Goal: Information Seeking & Learning: Check status

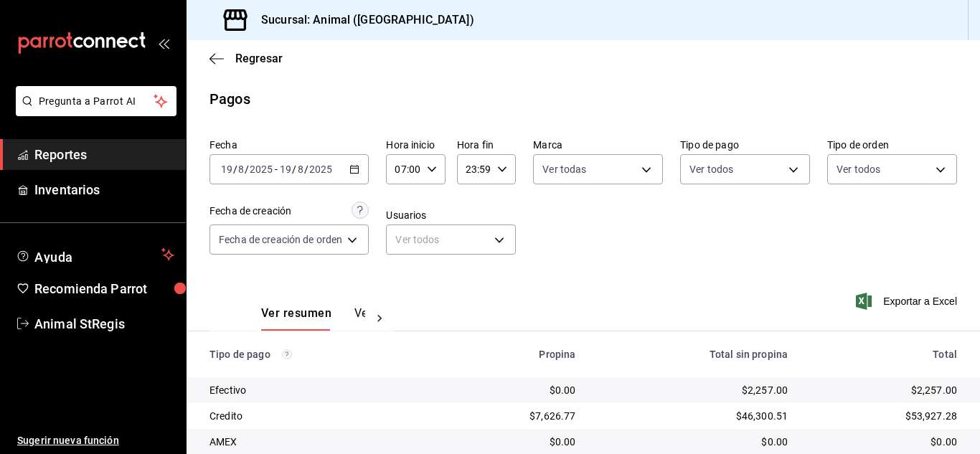
scroll to position [179, 0]
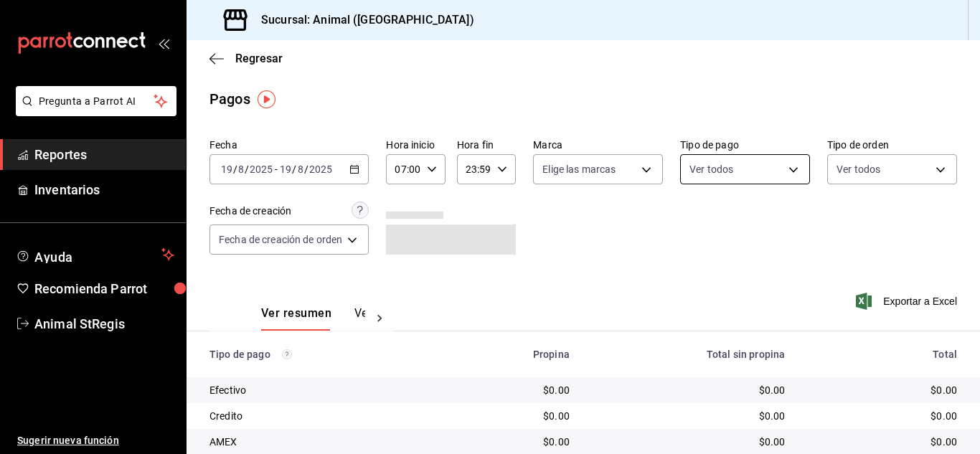
click at [735, 170] on body "Pregunta a Parrot AI Reportes Inventarios Ayuda Recomienda Parrot Animal StRegi…" at bounding box center [490, 227] width 980 height 454
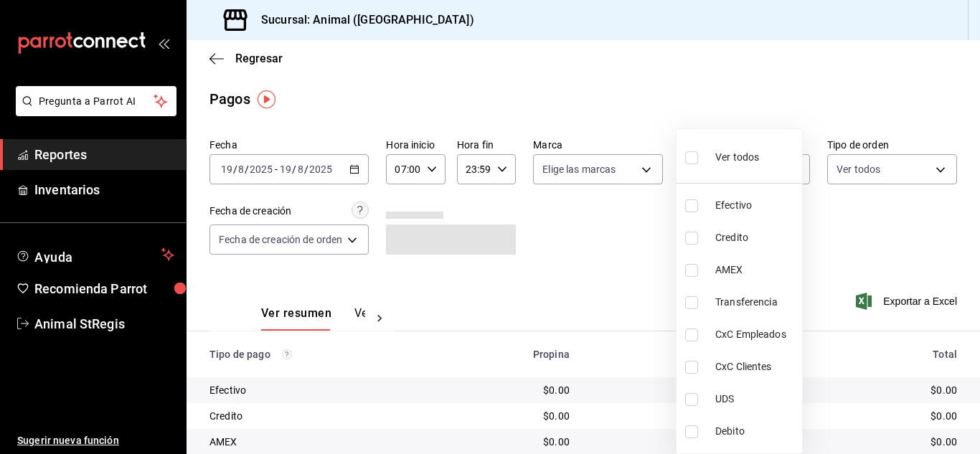
click at [698, 154] on label at bounding box center [694, 157] width 19 height 21
click at [698, 154] on input "checkbox" at bounding box center [691, 157] width 13 height 13
checkbox input "false"
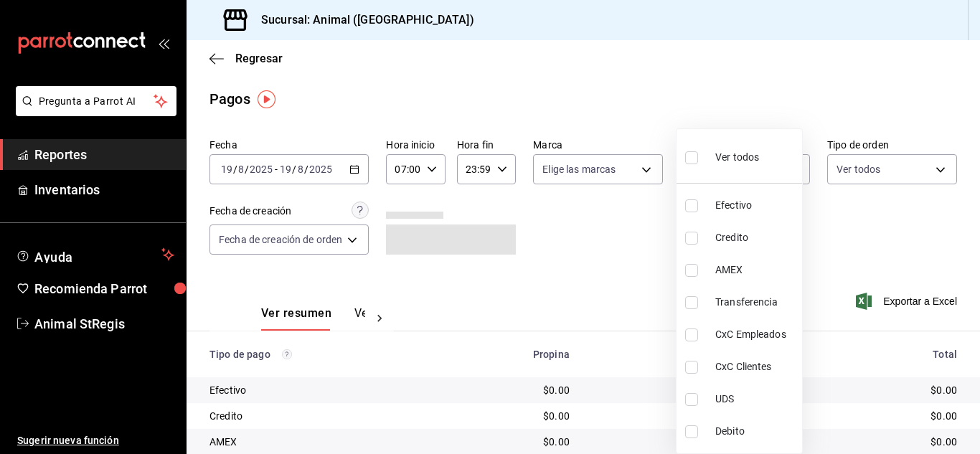
checkbox input "false"
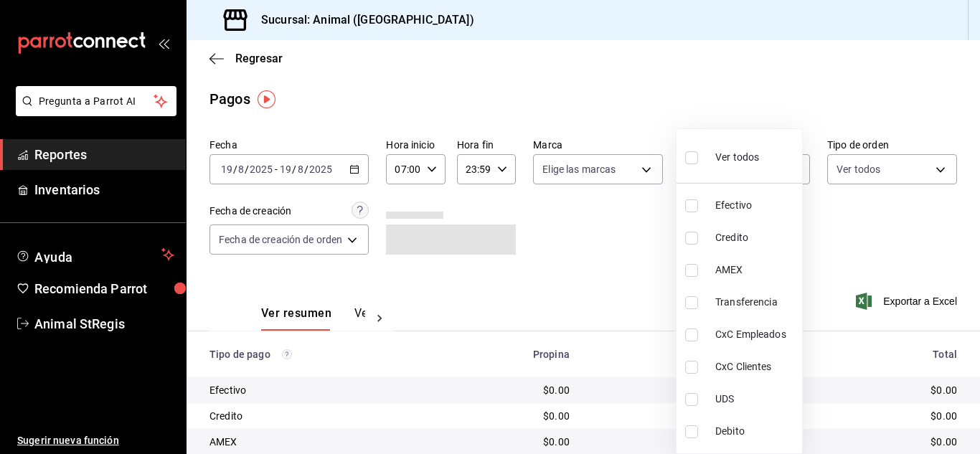
checkbox input "false"
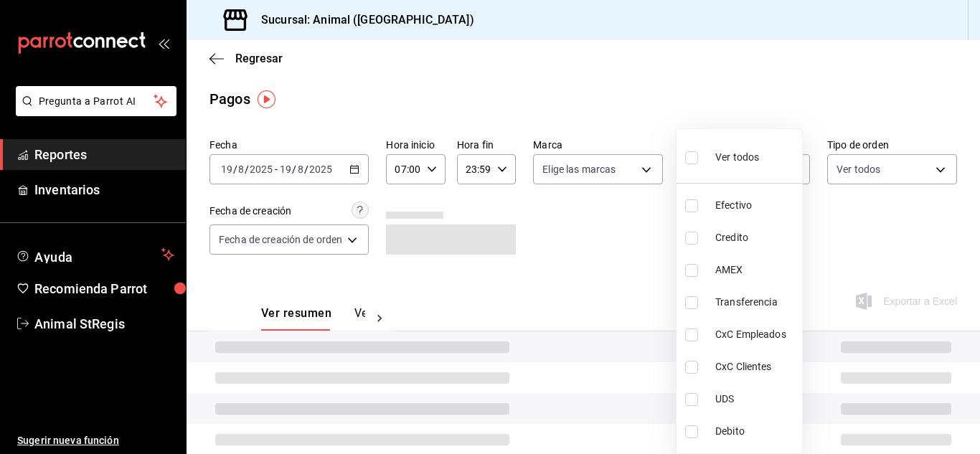
click at [634, 169] on div at bounding box center [490, 227] width 980 height 454
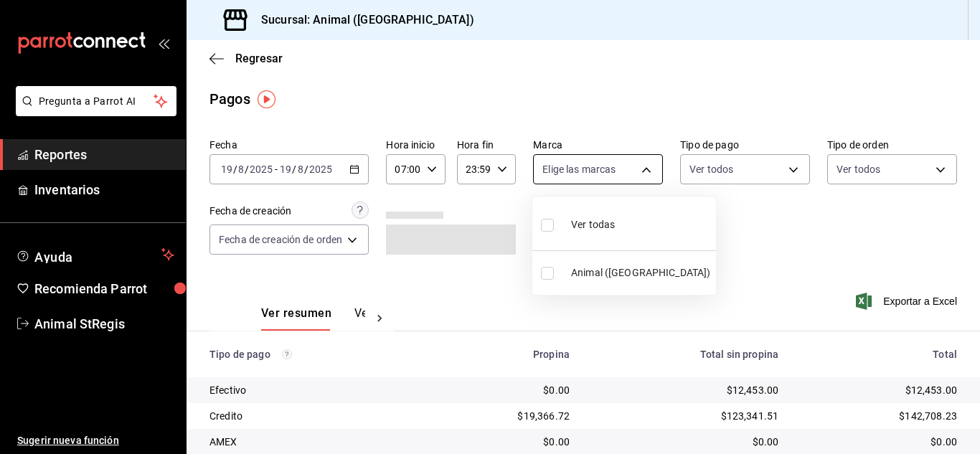
click at [575, 179] on body "Pregunta a Parrot AI Reportes Inventarios Ayuda Recomienda Parrot Animal StRegi…" at bounding box center [490, 227] width 980 height 454
click at [549, 228] on input "checkbox" at bounding box center [547, 225] width 13 height 13
checkbox input "true"
type input "3f39fcdc-c8c4-4fff-883a-47b345d9391c"
checkbox input "true"
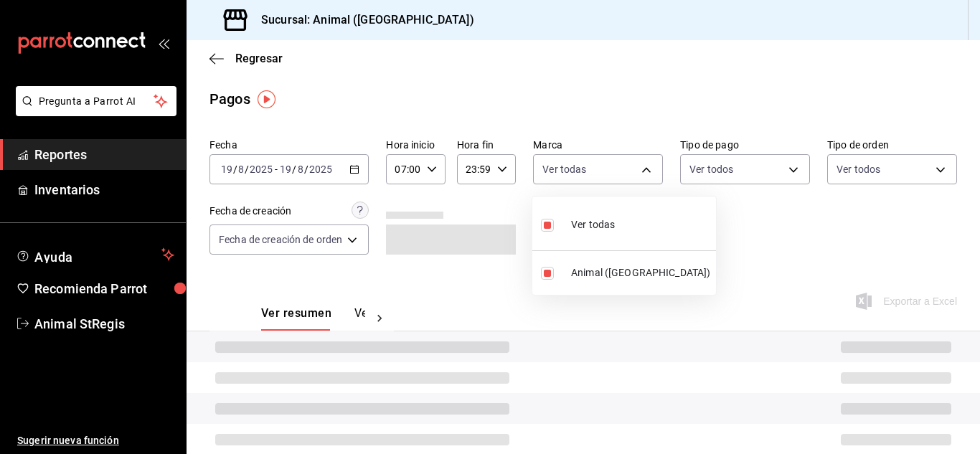
click at [785, 204] on div at bounding box center [490, 227] width 980 height 454
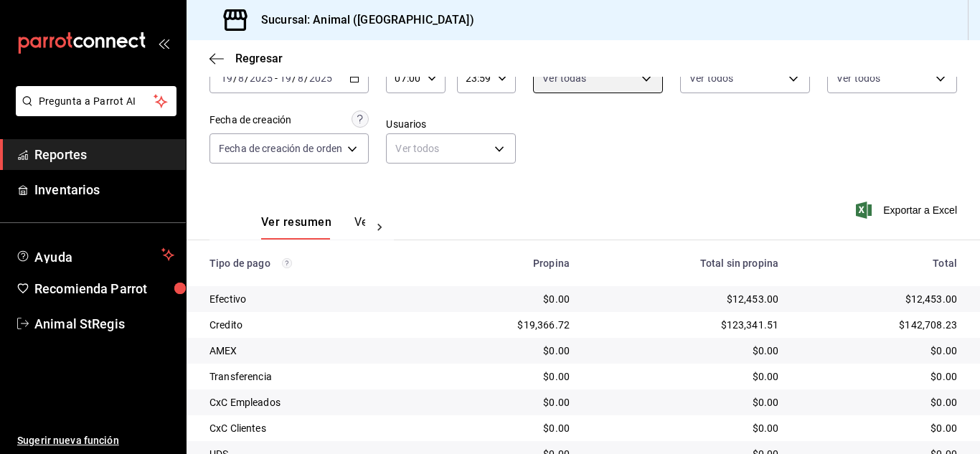
scroll to position [179, 0]
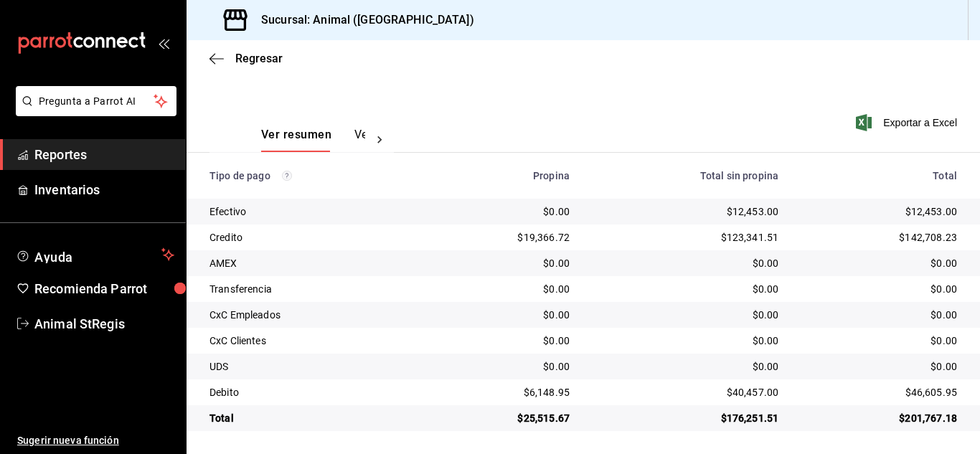
click at [696, 113] on div "Ver resumen Ver pagos Exportar a Excel" at bounding box center [584, 131] width 794 height 76
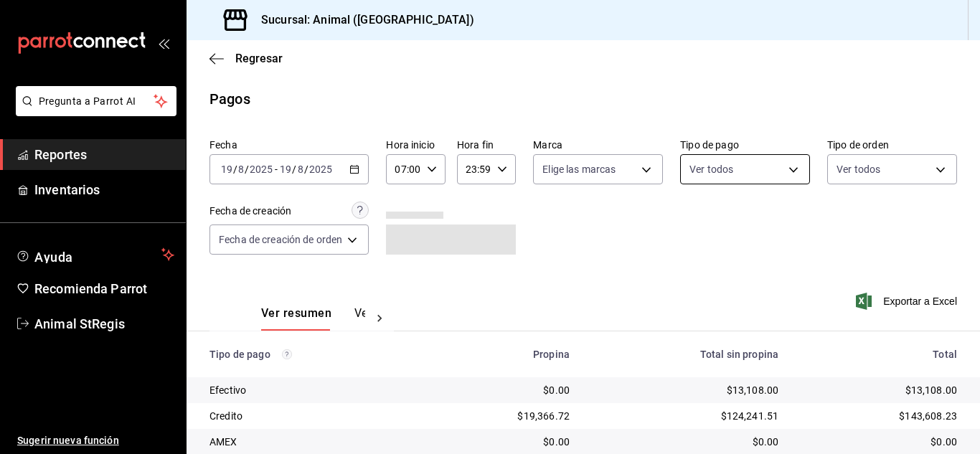
drag, startPoint x: 715, startPoint y: 152, endPoint x: 709, endPoint y: 161, distance: 10.3
click at [715, 152] on div "Ver todos" at bounding box center [745, 167] width 130 height 36
click at [699, 181] on body "Pregunta a Parrot AI Reportes Inventarios Ayuda Recomienda Parrot Animal StRegi…" at bounding box center [490, 227] width 980 height 454
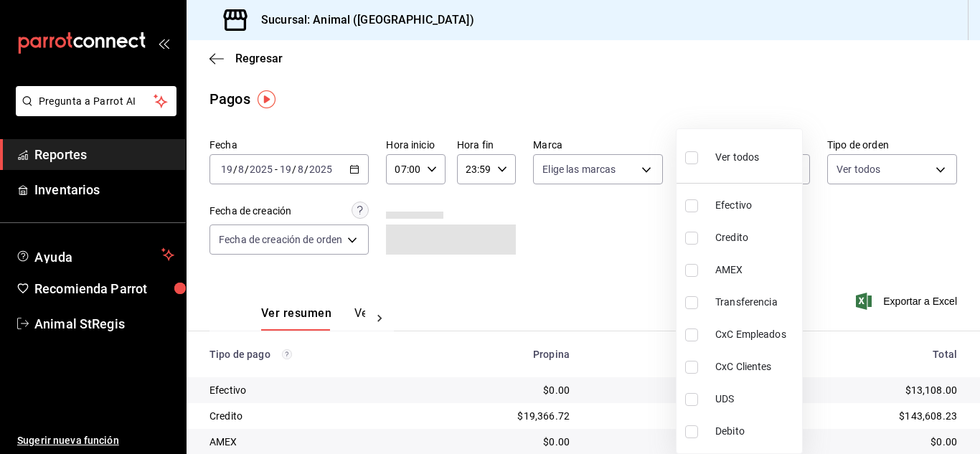
click at [698, 161] on label at bounding box center [694, 157] width 19 height 21
click at [698, 161] on input "checkbox" at bounding box center [691, 157] width 13 height 13
checkbox input "false"
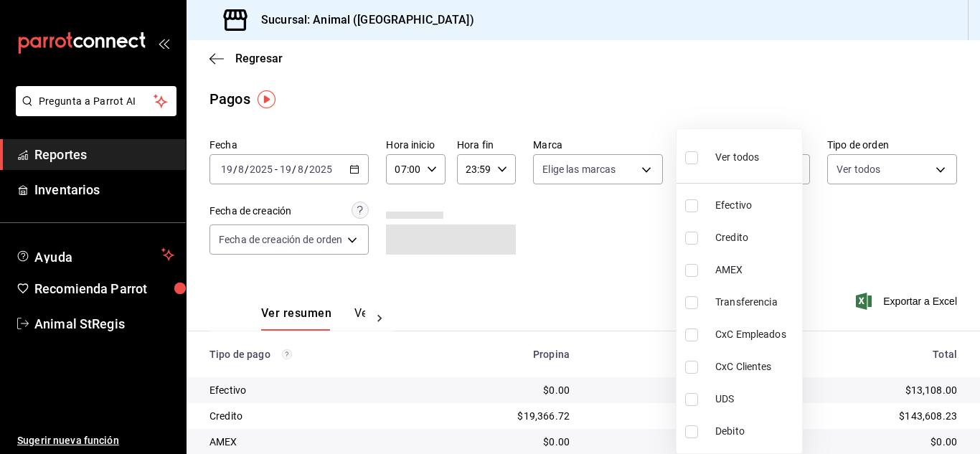
checkbox input "false"
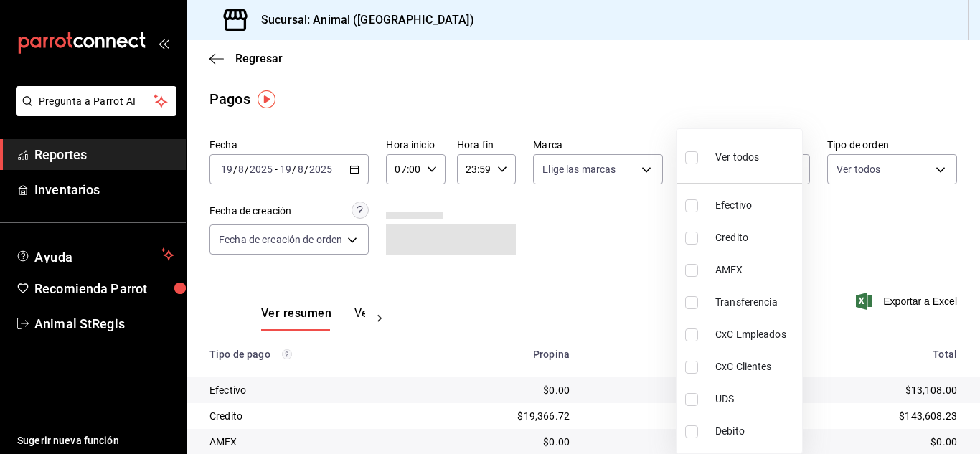
checkbox input "false"
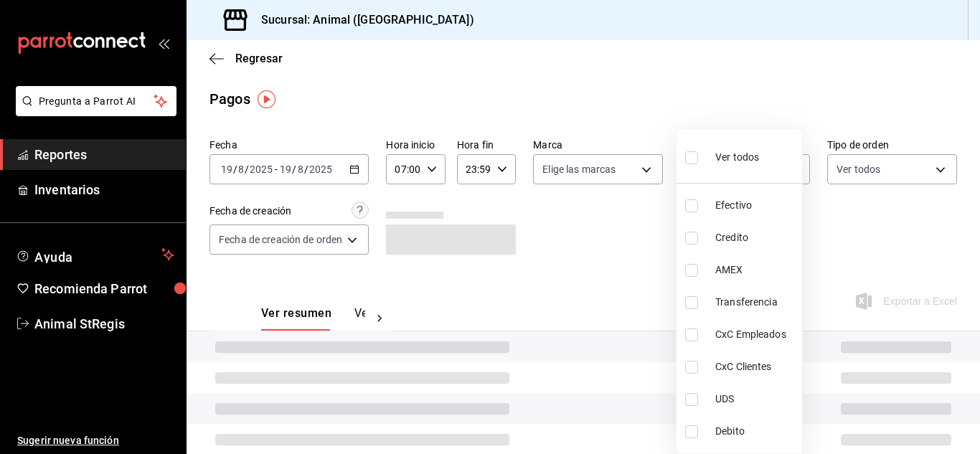
click at [693, 162] on input "checkbox" at bounding box center [691, 157] width 13 height 13
checkbox input "true"
type input "5a0f3365-d715-4940-adc4-656debb7822a,fc07b02b-84a7-4dba-9bff-98bba82b1290,ff2b0…"
checkbox input "true"
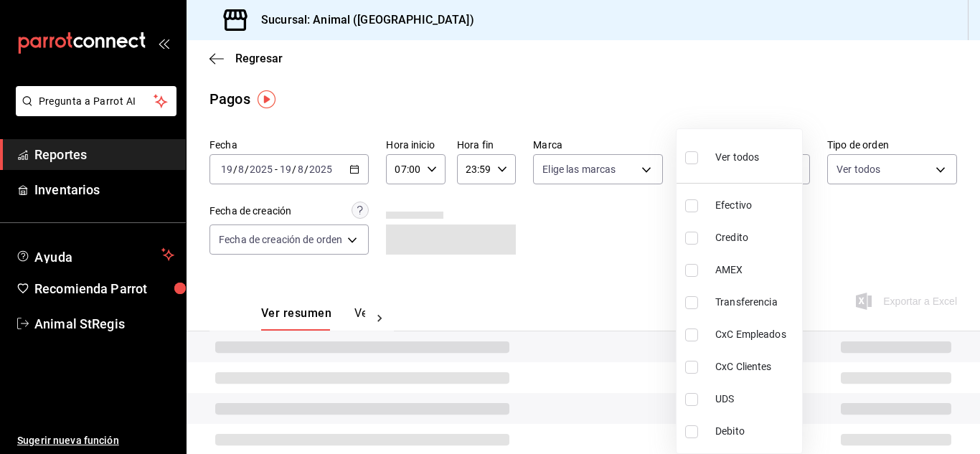
checkbox input "true"
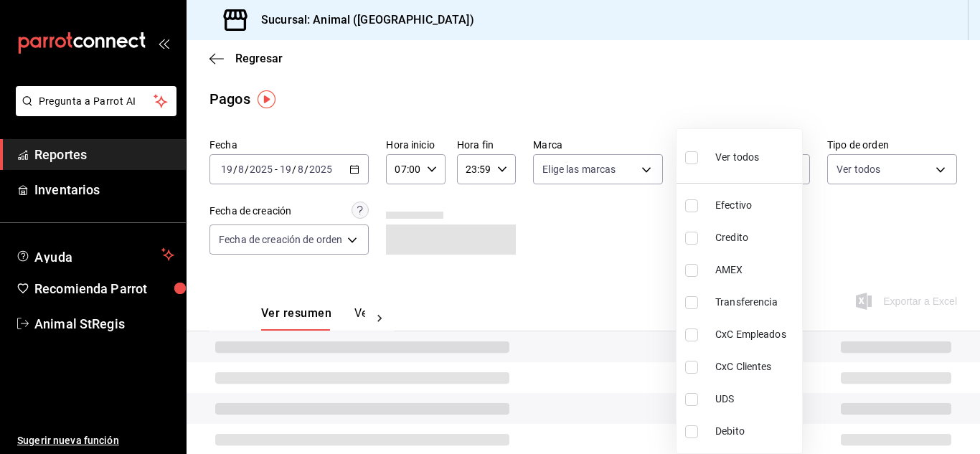
checkbox input "true"
click at [594, 167] on div at bounding box center [490, 227] width 980 height 454
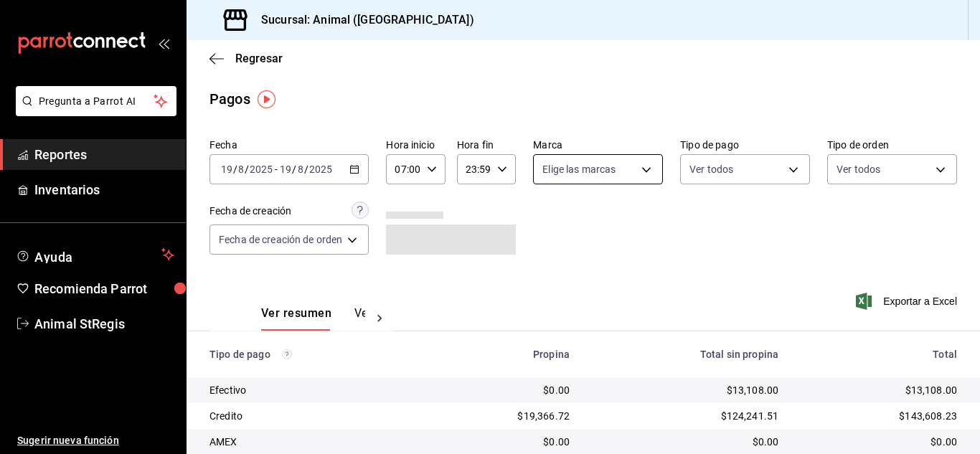
click at [547, 176] on body "Pregunta a Parrot AI Reportes Inventarios Ayuda Recomienda Parrot Animal StRegi…" at bounding box center [490, 227] width 980 height 454
click at [551, 224] on input "checkbox" at bounding box center [547, 225] width 13 height 13
checkbox input "true"
type input "3f39fcdc-c8c4-4fff-883a-47b345d9391c"
checkbox input "true"
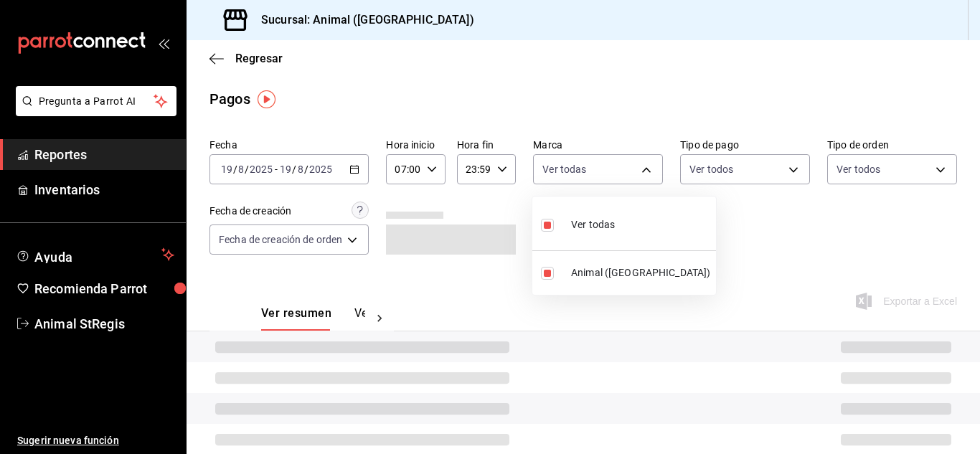
click at [710, 222] on div at bounding box center [490, 227] width 980 height 454
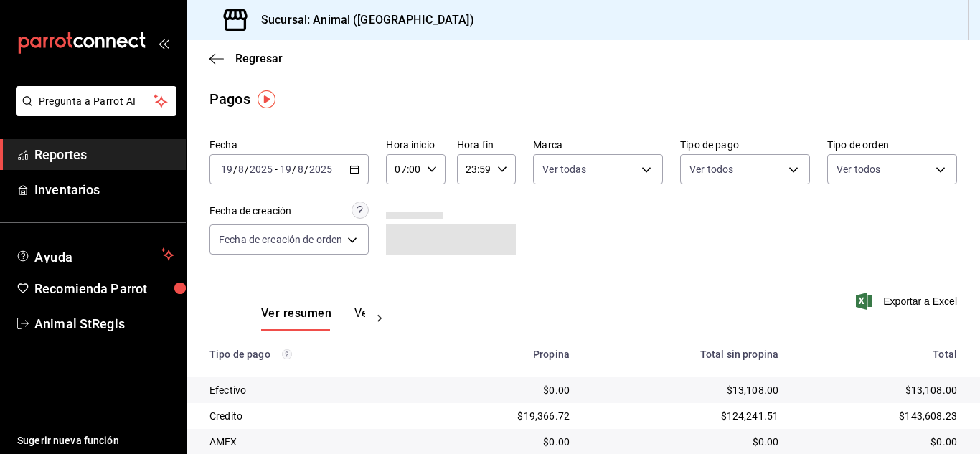
click at [862, 64] on div "Regresar" at bounding box center [584, 58] width 794 height 37
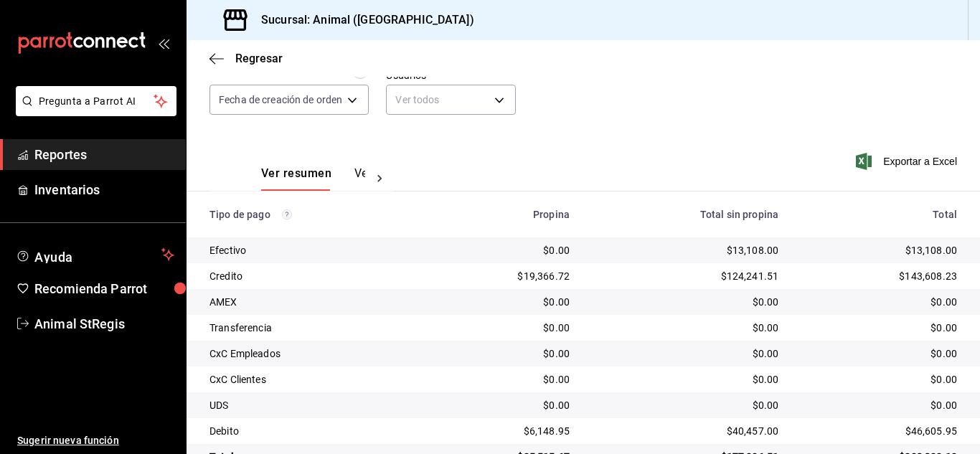
scroll to position [152, 0]
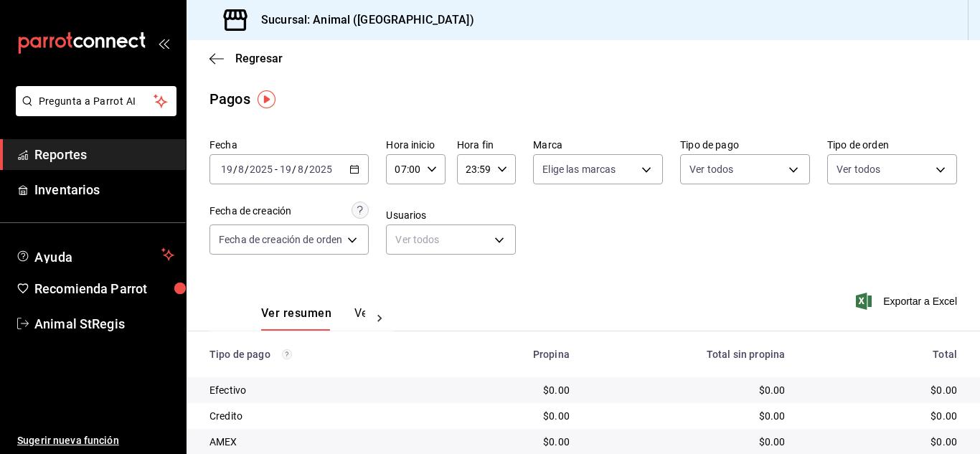
click at [354, 171] on icon "button" at bounding box center [354, 169] width 10 height 10
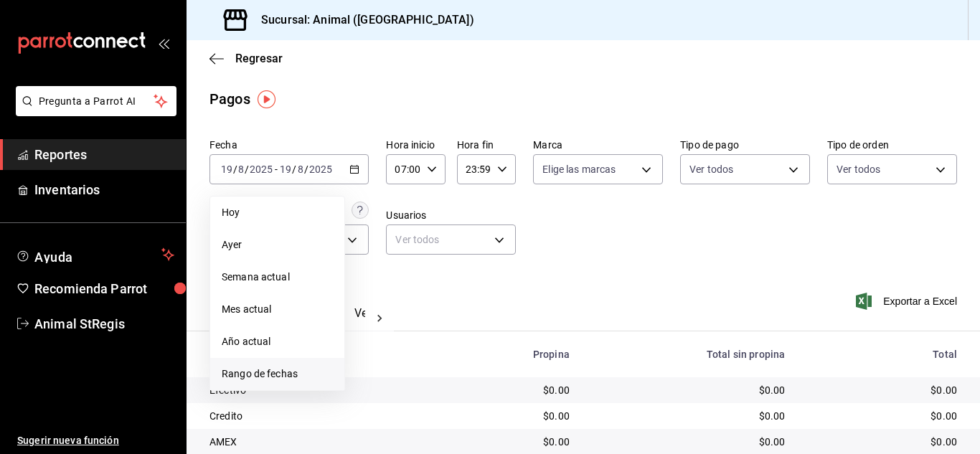
click at [280, 377] on span "Rango de fechas" at bounding box center [277, 374] width 111 height 15
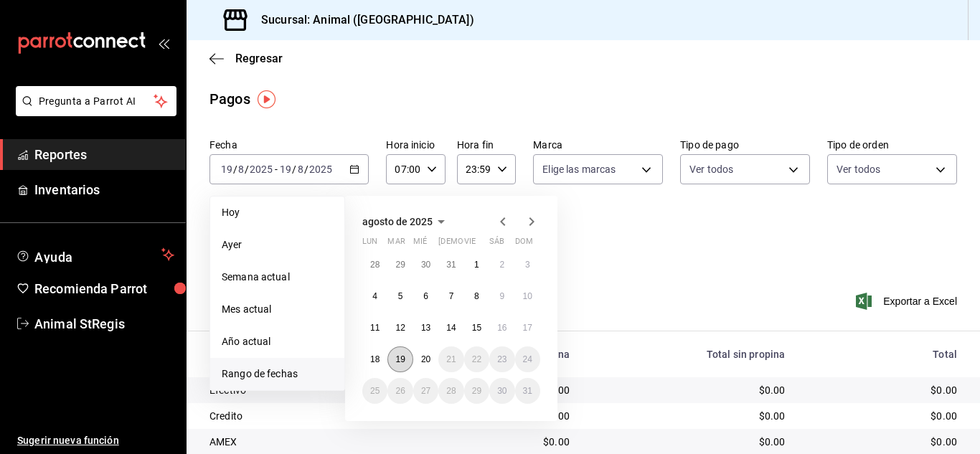
click at [405, 360] on button "19" at bounding box center [399, 360] width 25 height 26
click at [416, 359] on button "20" at bounding box center [425, 360] width 25 height 26
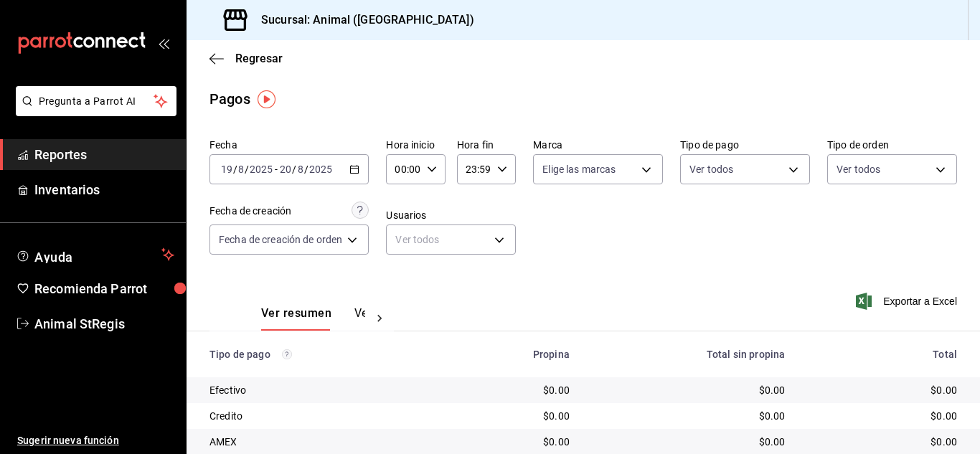
click at [434, 173] on icon "button" at bounding box center [432, 169] width 10 height 10
click at [404, 297] on button "07" at bounding box center [402, 303] width 23 height 29
type input "07:00"
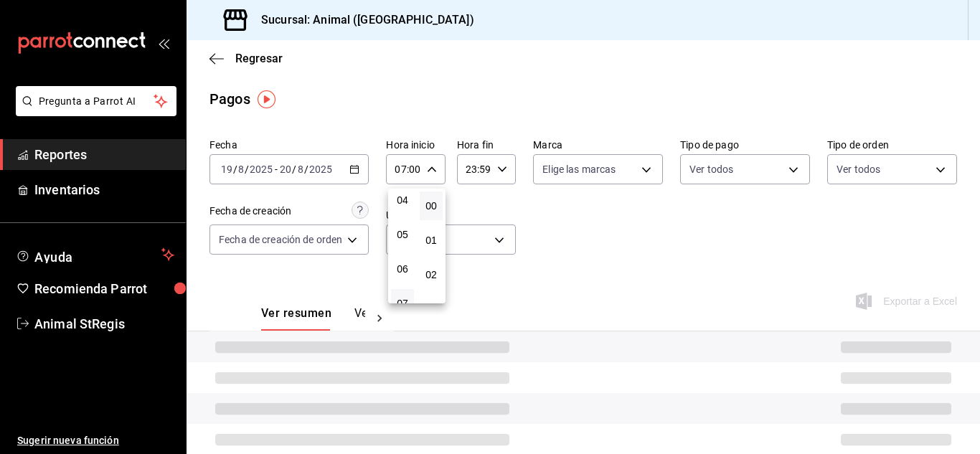
click at [544, 244] on div at bounding box center [490, 227] width 980 height 454
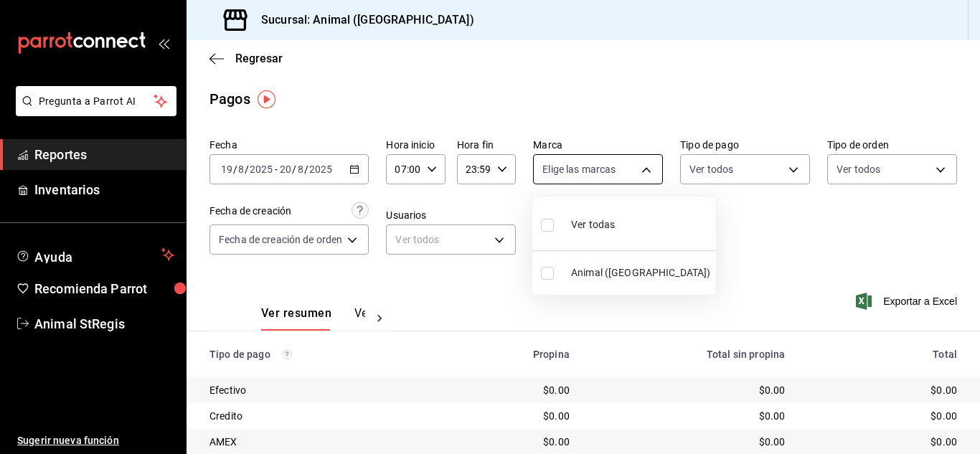
click at [564, 174] on body "Pregunta a Parrot AI Reportes Inventarios Ayuda Recomienda Parrot Animal StRegi…" at bounding box center [490, 227] width 980 height 454
click at [543, 223] on input "checkbox" at bounding box center [547, 225] width 13 height 13
checkbox input "true"
type input "3f39fcdc-c8c4-4fff-883a-47b345d9391c"
checkbox input "true"
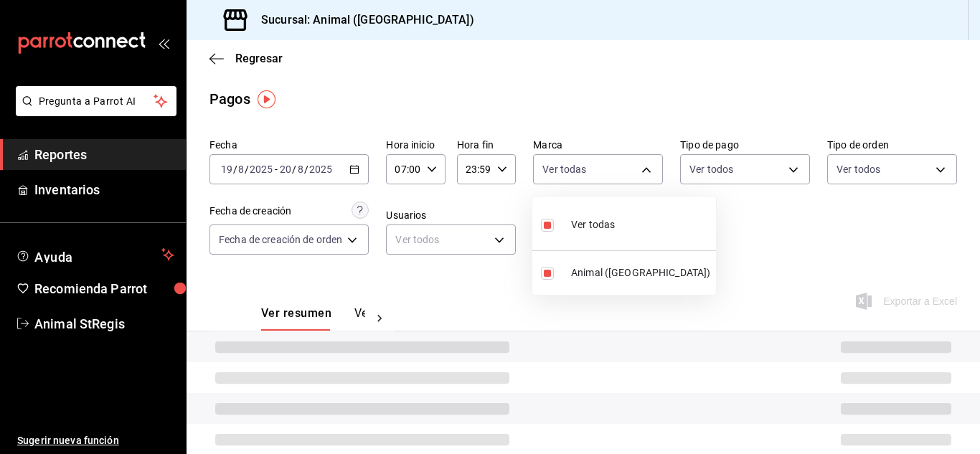
drag, startPoint x: 676, startPoint y: 225, endPoint x: 700, endPoint y: 185, distance: 46.0
click at [677, 225] on div at bounding box center [490, 227] width 980 height 454
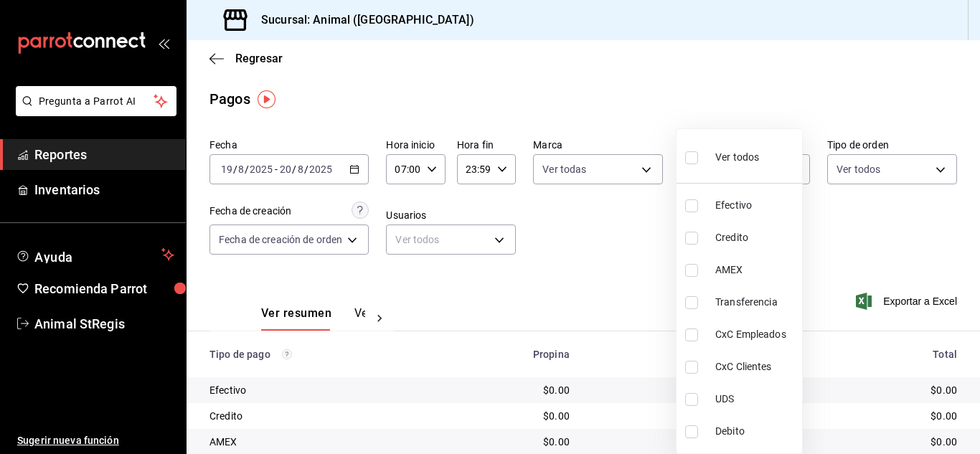
click at [706, 161] on body "Pregunta a Parrot AI Reportes Inventarios Ayuda Recomienda Parrot Animal StRegi…" at bounding box center [490, 227] width 980 height 454
click at [686, 155] on input "checkbox" at bounding box center [691, 157] width 13 height 13
checkbox input "true"
type input "5a0f3365-d715-4940-adc4-656debb7822a,fc07b02b-84a7-4dba-9bff-98bba82b1290,ff2b0…"
checkbox input "true"
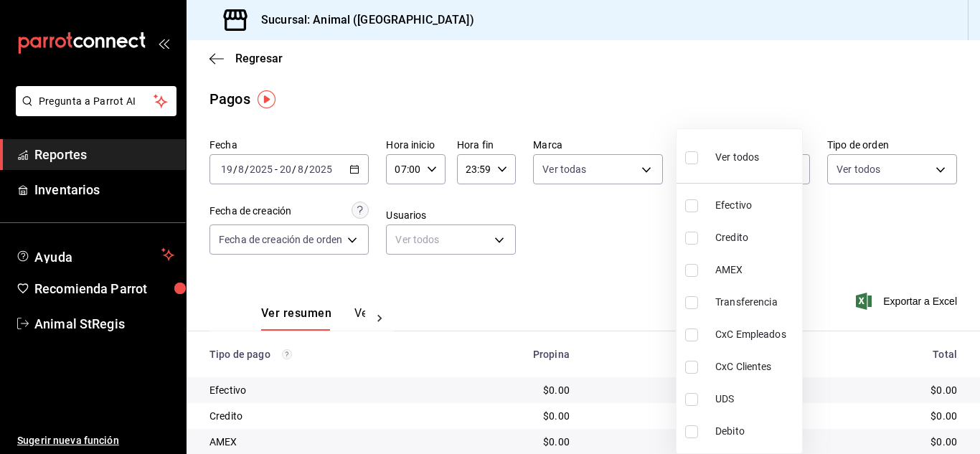
checkbox input "true"
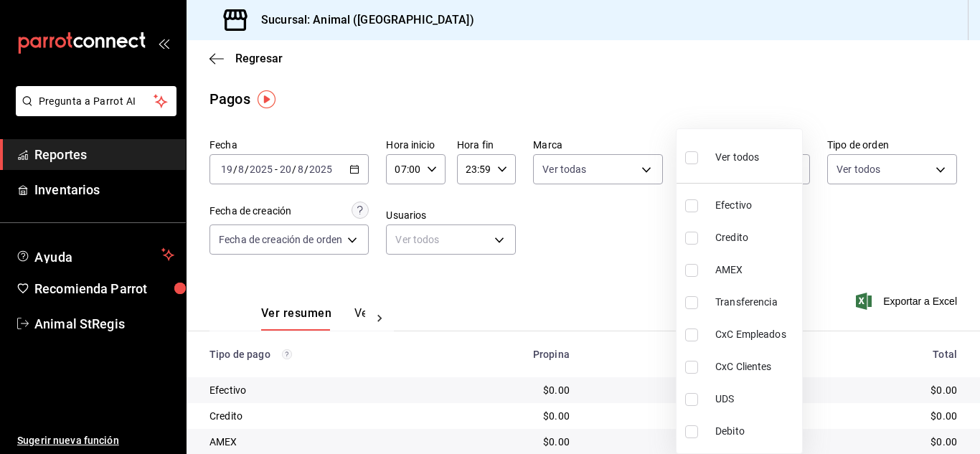
checkbox input "true"
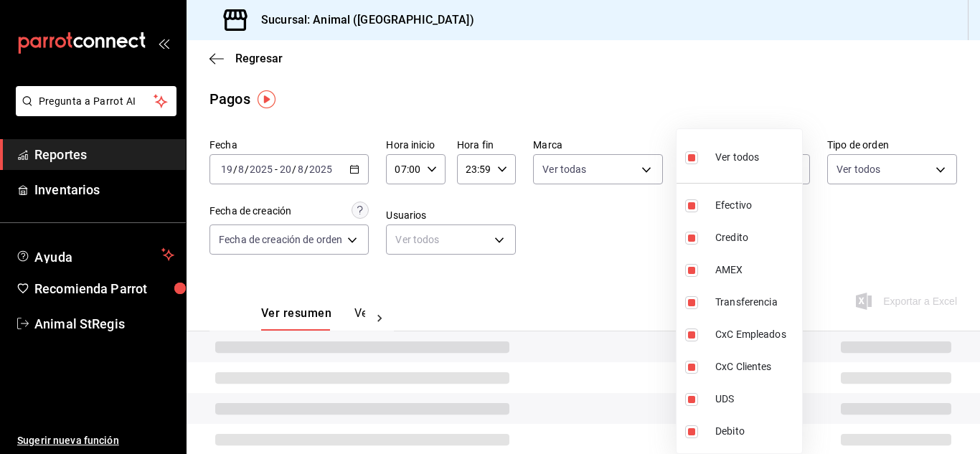
click at [652, 110] on div at bounding box center [490, 227] width 980 height 454
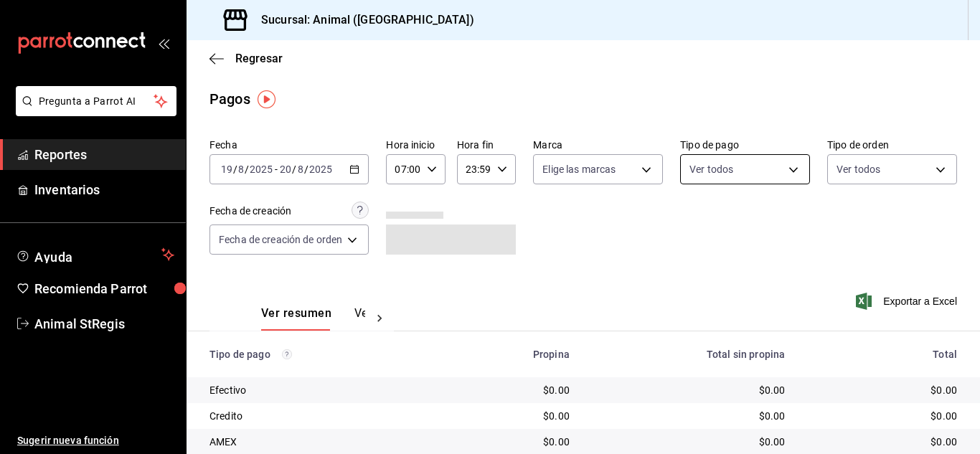
click at [751, 158] on body "Pregunta a Parrot AI Reportes Inventarios Ayuda Recomienda Parrot Animal StRegi…" at bounding box center [490, 227] width 980 height 454
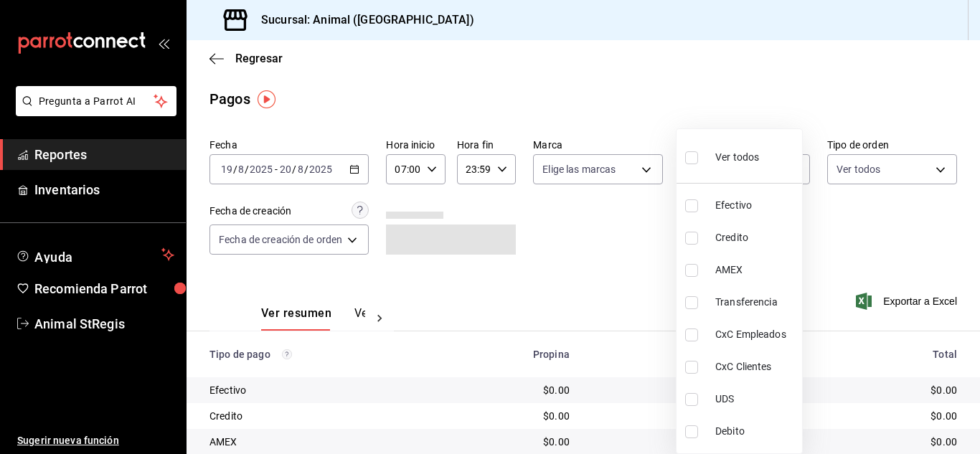
click at [674, 158] on div at bounding box center [490, 227] width 980 height 454
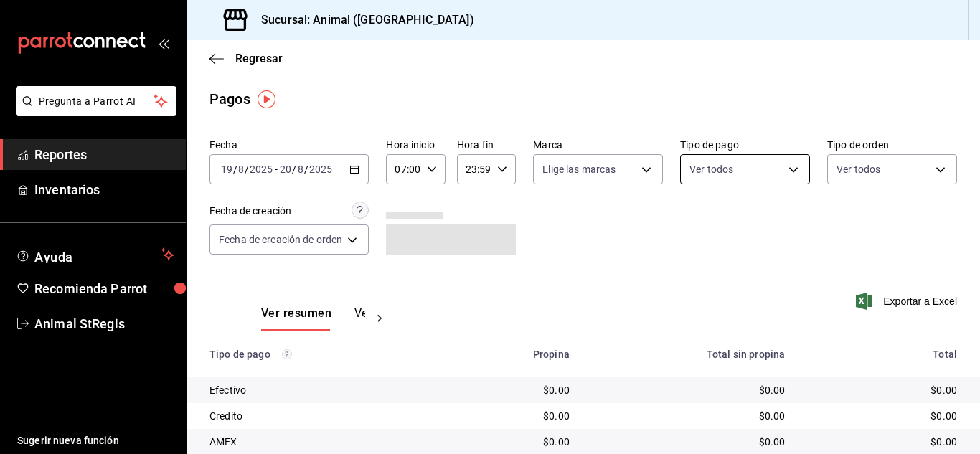
click at [718, 164] on body "Pregunta a Parrot AI Reportes Inventarios Ayuda Recomienda Parrot Animal StRegi…" at bounding box center [490, 227] width 980 height 454
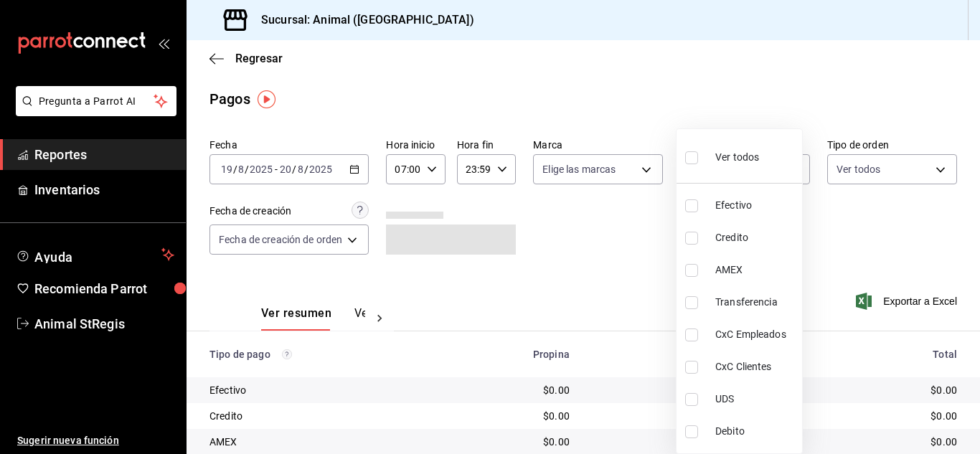
click at [694, 156] on input "checkbox" at bounding box center [691, 157] width 13 height 13
checkbox input "true"
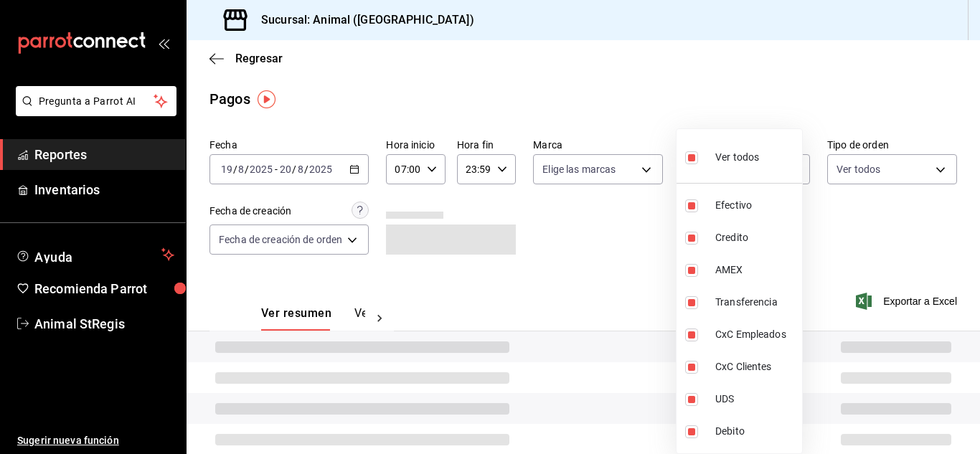
type input "5a0f3365-d715-4940-adc4-656debb7822a,fc07b02b-84a7-4dba-9bff-98bba82b1290,ff2b0…"
checkbox input "true"
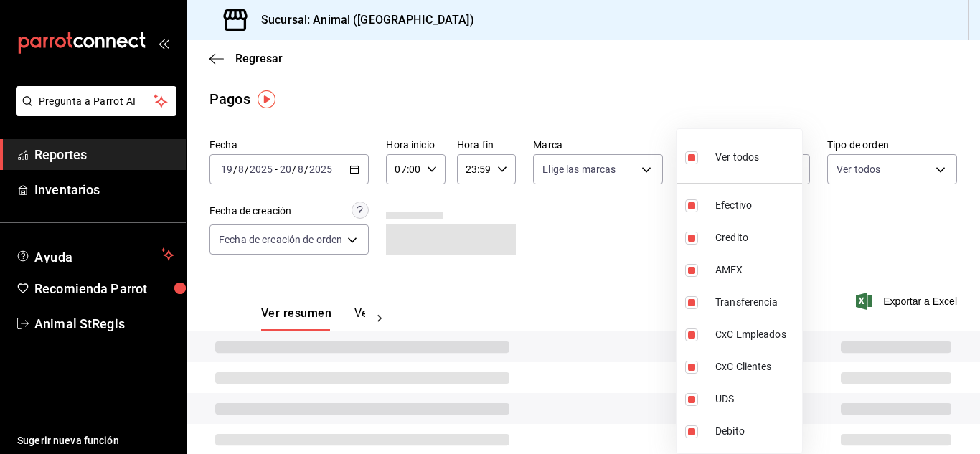
checkbox input "true"
click at [589, 170] on div at bounding box center [490, 227] width 980 height 454
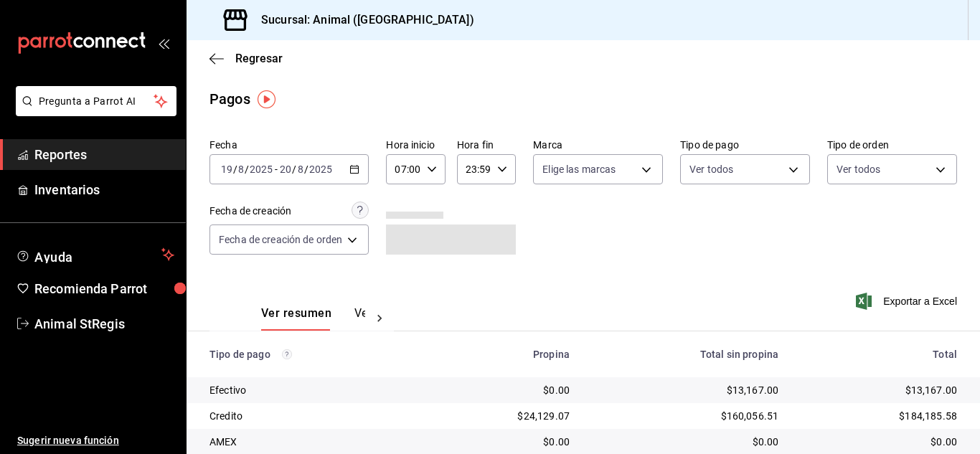
click at [574, 171] on div "Ver todos Efectivo Credito AMEX Transferencia CxC Empleados CxC Clientes UDS De…" at bounding box center [490, 227] width 980 height 454
click at [553, 170] on body "Pregunta a Parrot AI Reportes Inventarios Ayuda Recomienda Parrot Animal StRegi…" at bounding box center [490, 227] width 980 height 454
click at [545, 227] on input "checkbox" at bounding box center [547, 225] width 13 height 13
checkbox input "true"
type input "3f39fcdc-c8c4-4fff-883a-47b345d9391c"
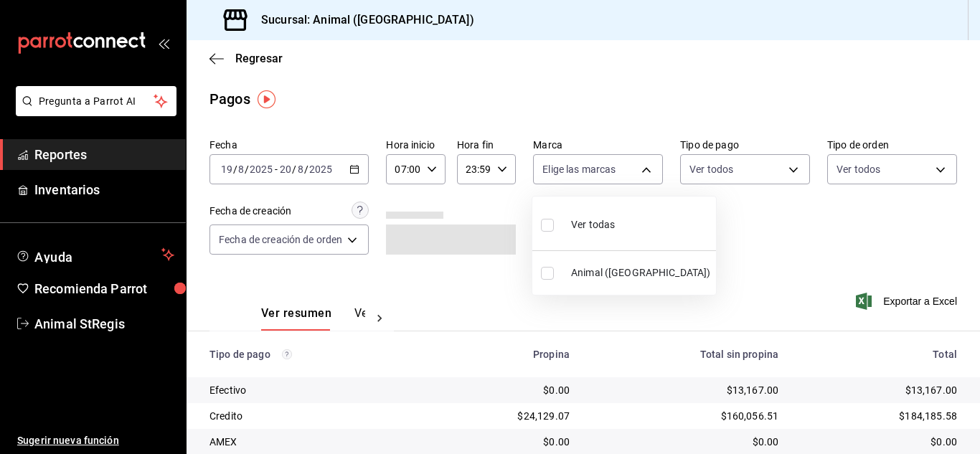
checkbox input "true"
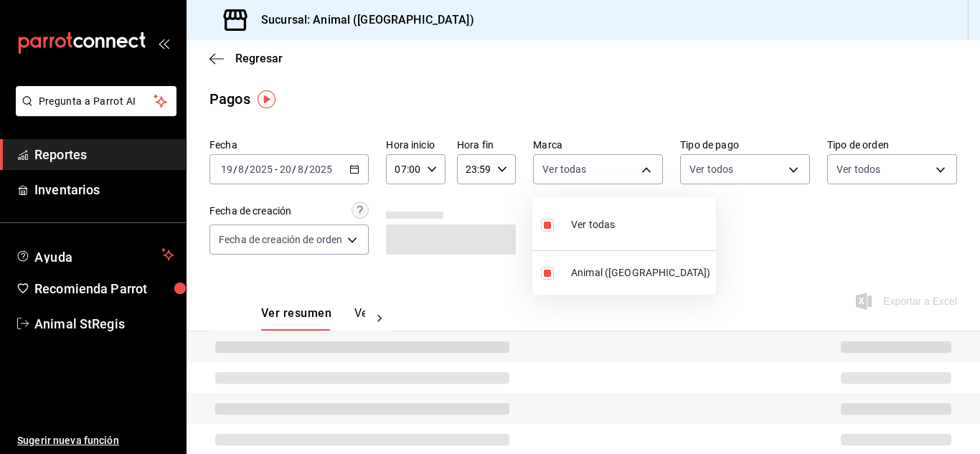
click at [509, 204] on div at bounding box center [490, 227] width 980 height 454
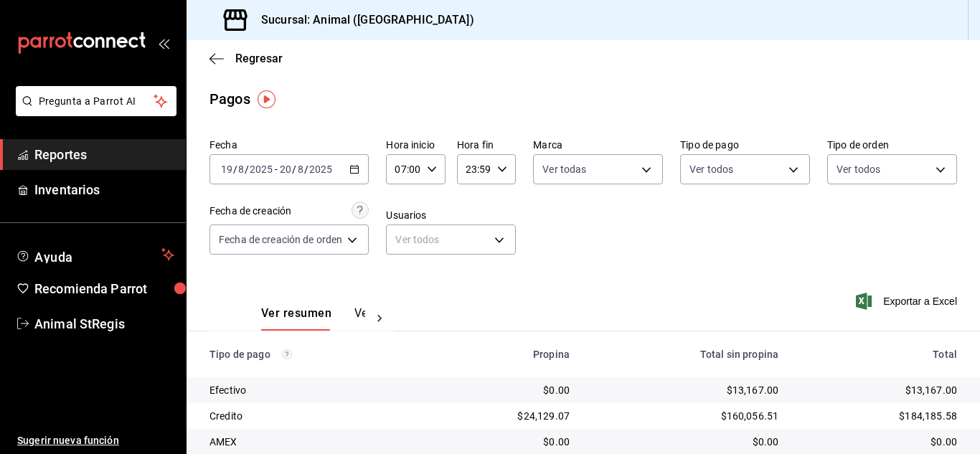
click at [840, 246] on div "Fecha 2025-08-19 19 / 8 / 2025 - 2025-08-20 20 / 8 / 2025 Hora inicio 07:00 Hor…" at bounding box center [584, 202] width 748 height 139
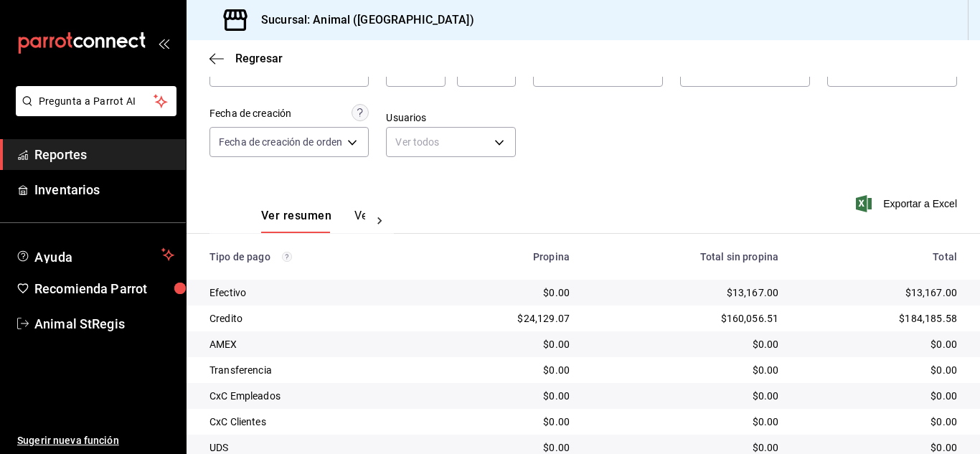
scroll to position [179, 0]
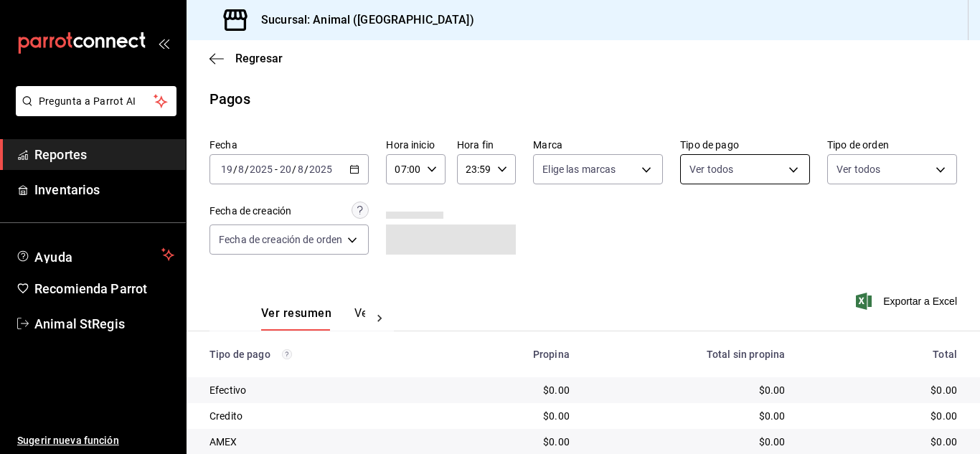
click at [714, 168] on body "Pregunta a Parrot AI Reportes Inventarios Ayuda Recomienda Parrot Animal StRegi…" at bounding box center [490, 227] width 980 height 454
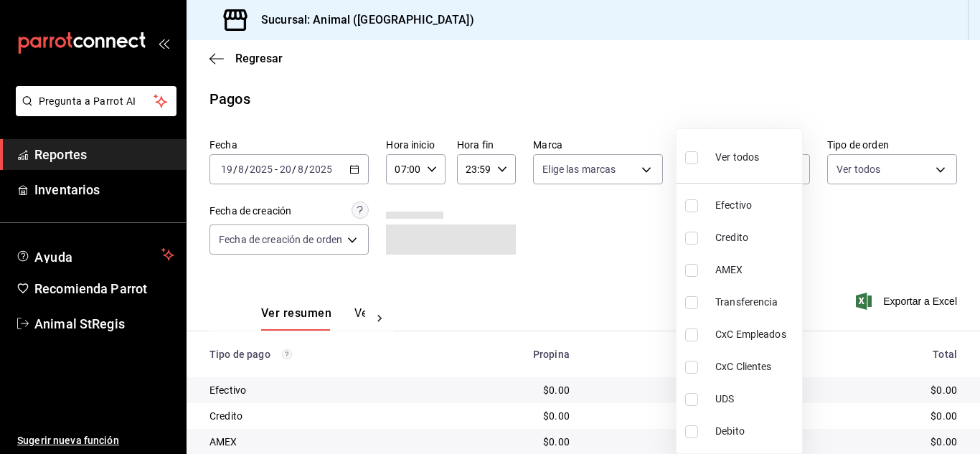
click at [693, 161] on input "checkbox" at bounding box center [691, 157] width 13 height 13
checkbox input "true"
type input "5a0f3365-d715-4940-adc4-656debb7822a,fc07b02b-84a7-4dba-9bff-98bba82b1290,ff2b0…"
checkbox input "true"
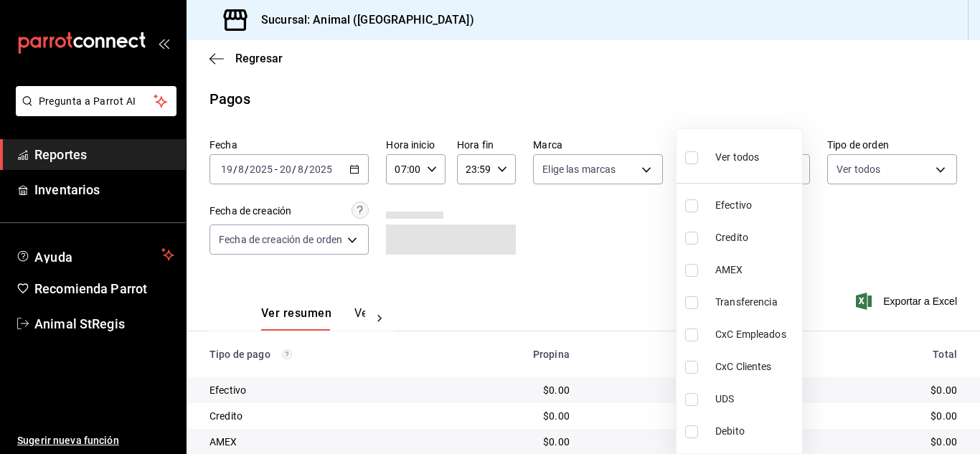
checkbox input "true"
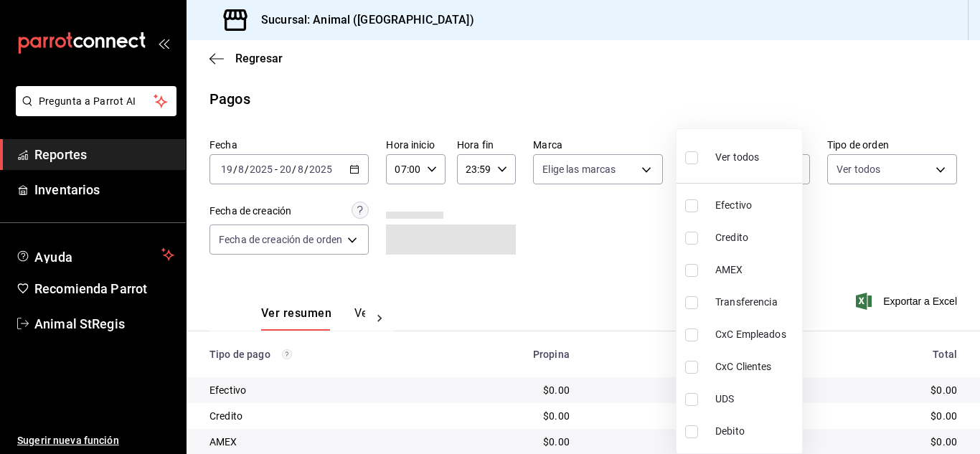
checkbox input "true"
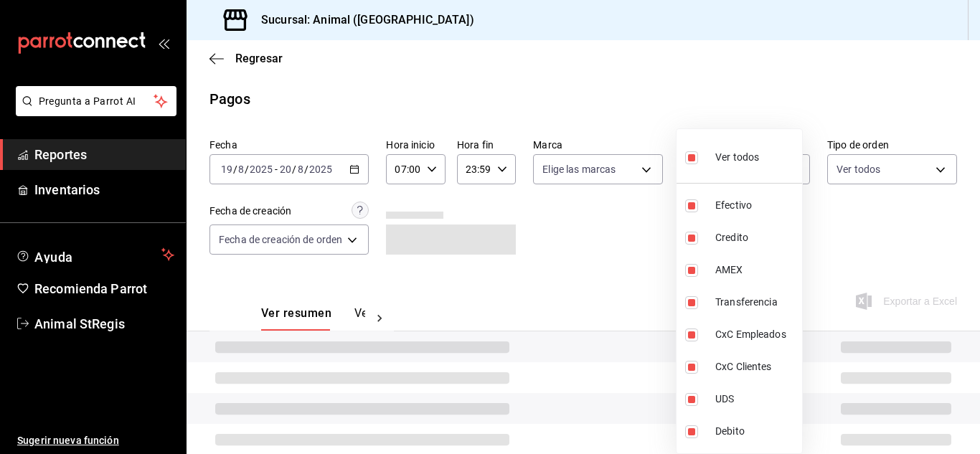
click at [593, 220] on div at bounding box center [490, 227] width 980 height 454
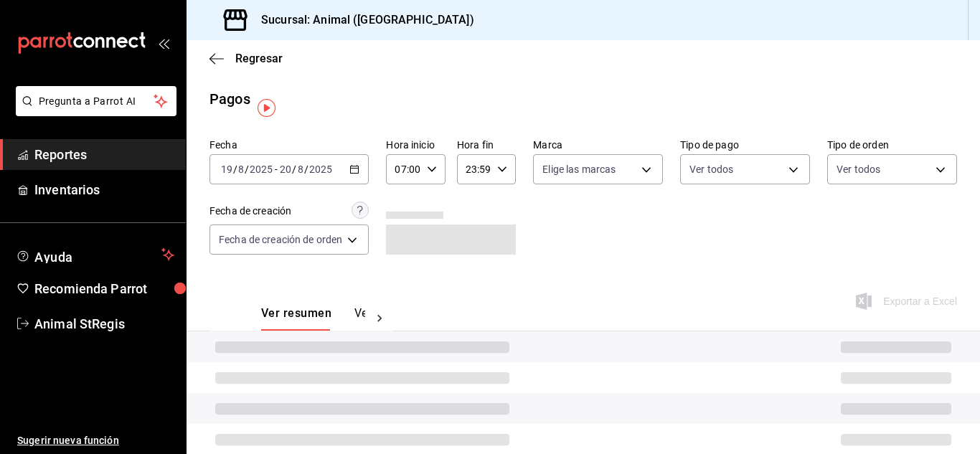
click at [565, 164] on div at bounding box center [490, 227] width 980 height 454
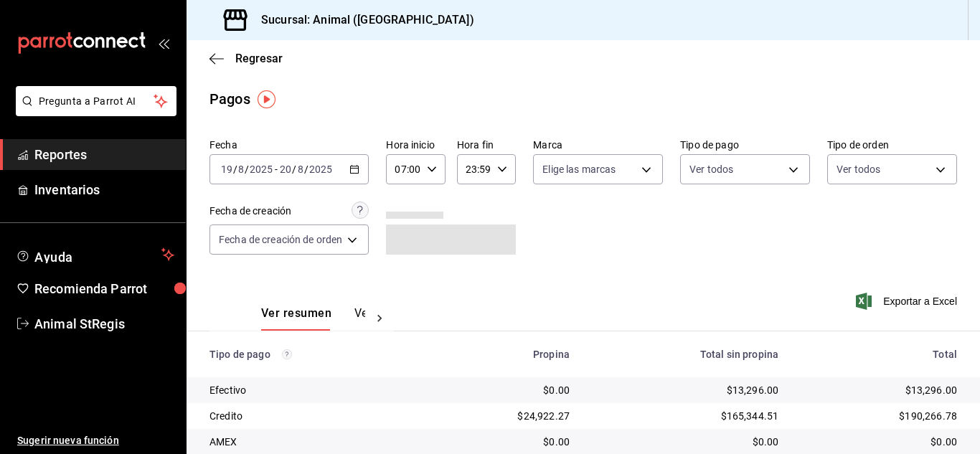
click at [565, 164] on body "Pregunta a Parrot AI Reportes Inventarios Ayuda Recomienda Parrot Animal StRegi…" at bounding box center [490, 227] width 980 height 454
click at [551, 224] on input "checkbox" at bounding box center [547, 225] width 13 height 13
checkbox input "true"
type input "3f39fcdc-c8c4-4fff-883a-47b345d9391c"
checkbox input "true"
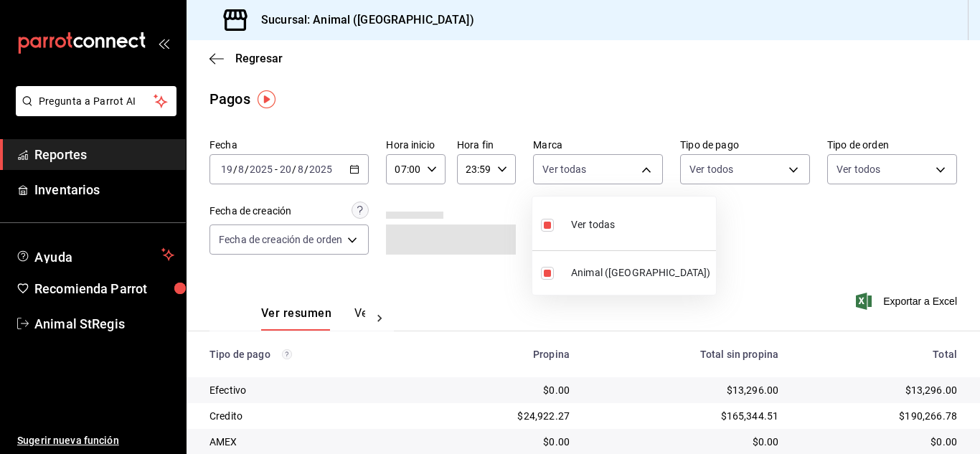
click at [504, 215] on div at bounding box center [490, 227] width 980 height 454
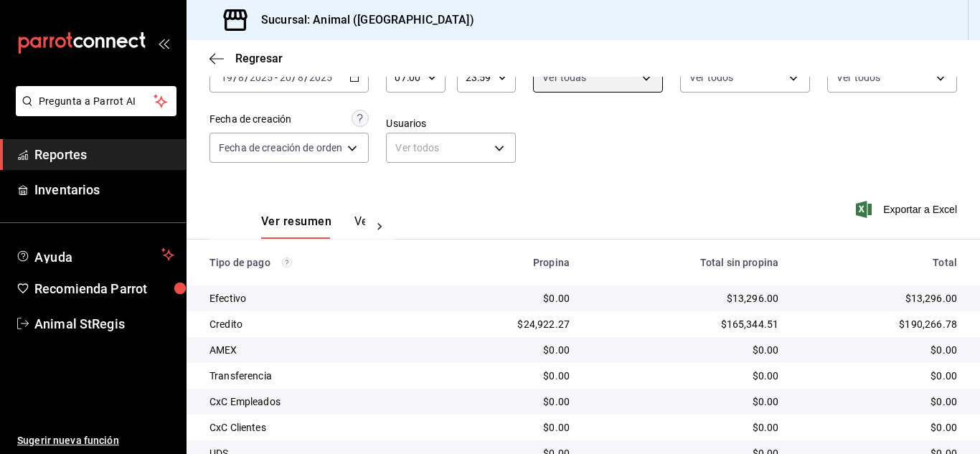
scroll to position [179, 0]
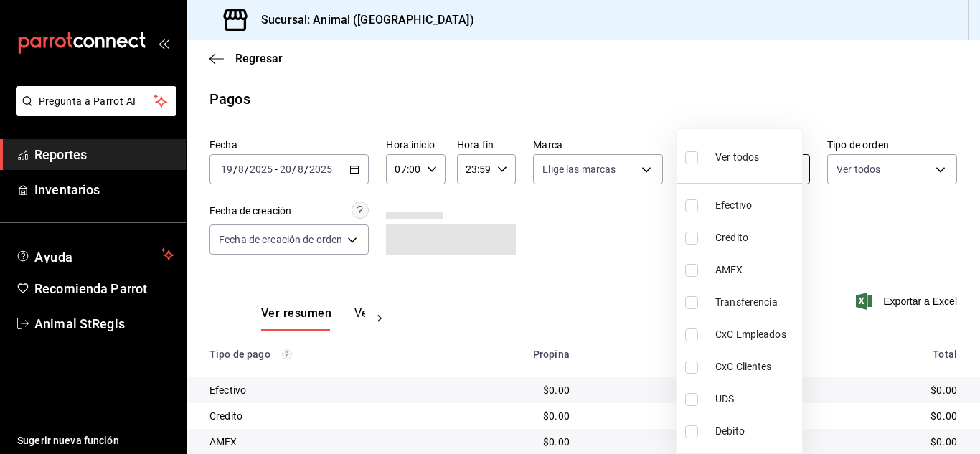
click at [751, 172] on body "Pregunta a Parrot AI Reportes Inventarios Ayuda Recomienda Parrot Animal StRegi…" at bounding box center [490, 227] width 980 height 454
click at [687, 162] on input "checkbox" at bounding box center [691, 157] width 13 height 13
checkbox input "true"
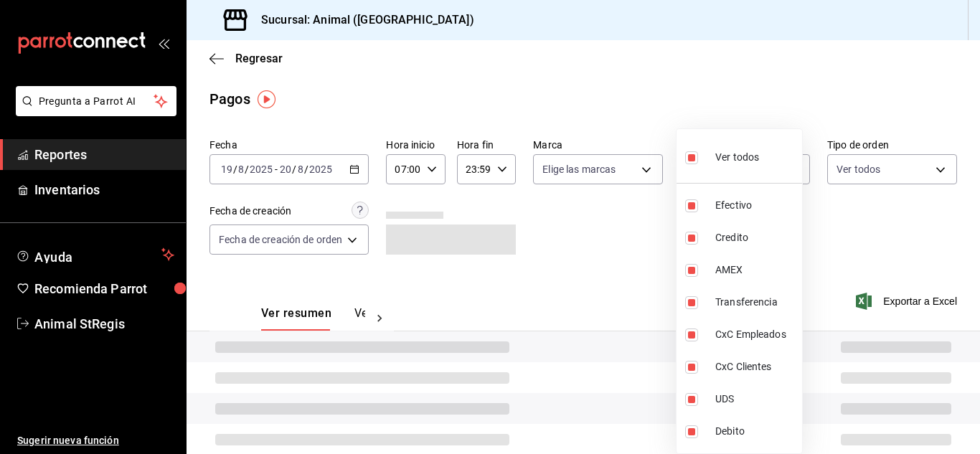
type input "5a0f3365-d715-4940-adc4-656debb7822a,fc07b02b-84a7-4dba-9bff-98bba82b1290,ff2b0…"
checkbox input "true"
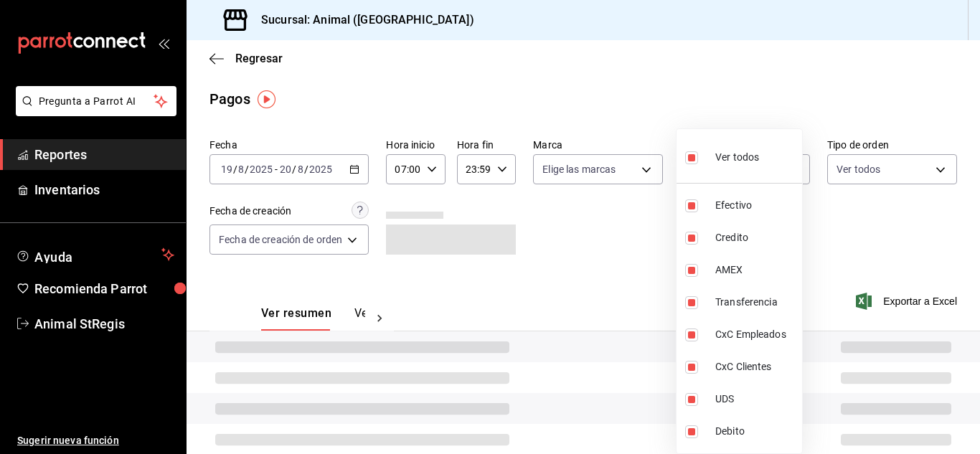
checkbox input "true"
click at [551, 179] on div at bounding box center [490, 227] width 980 height 454
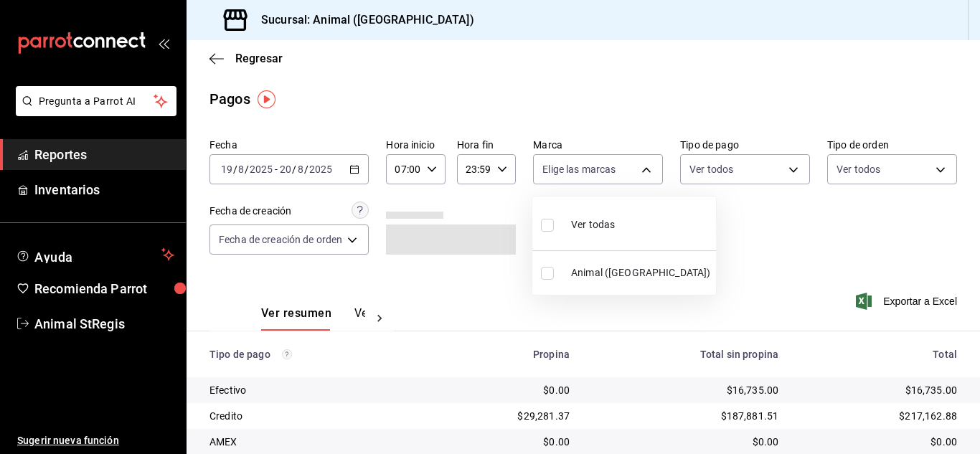
click at [557, 171] on body "Pregunta a Parrot AI Reportes Inventarios Ayuda Recomienda Parrot Animal StRegi…" at bounding box center [490, 227] width 980 height 454
click at [552, 227] on input "checkbox" at bounding box center [547, 225] width 13 height 13
checkbox input "true"
type input "3f39fcdc-c8c4-4fff-883a-47b345d9391c"
checkbox input "true"
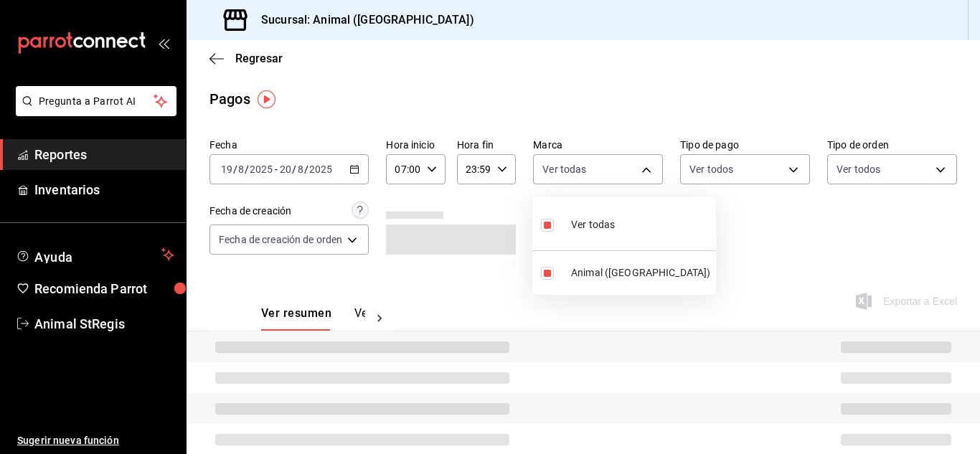
click at [718, 218] on div at bounding box center [490, 227] width 980 height 454
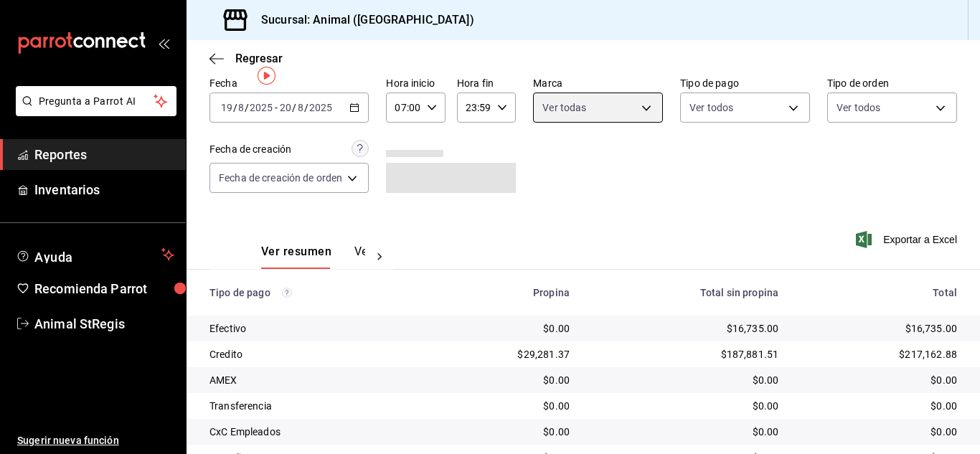
scroll to position [179, 0]
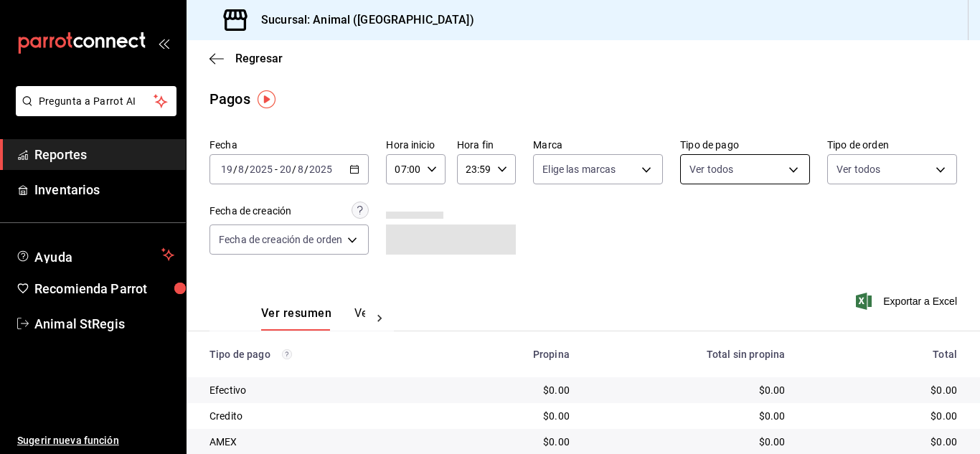
click at [707, 169] on body "Pregunta a Parrot AI Reportes Inventarios Ayuda Recomienda Parrot Animal StRegi…" at bounding box center [490, 227] width 980 height 454
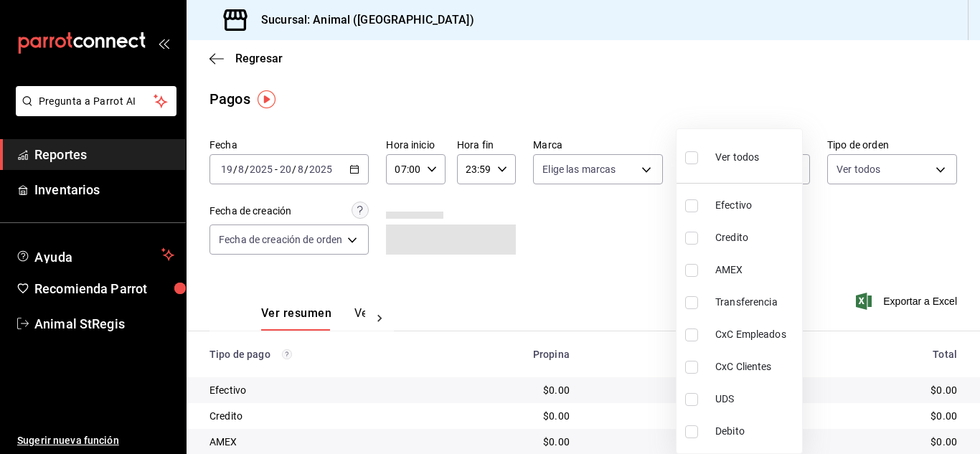
click at [688, 151] on input "checkbox" at bounding box center [691, 157] width 13 height 13
checkbox input "true"
type input "5a0f3365-d715-4940-adc4-656debb7822a,fc07b02b-84a7-4dba-9bff-98bba82b1290,ff2b0…"
checkbox input "true"
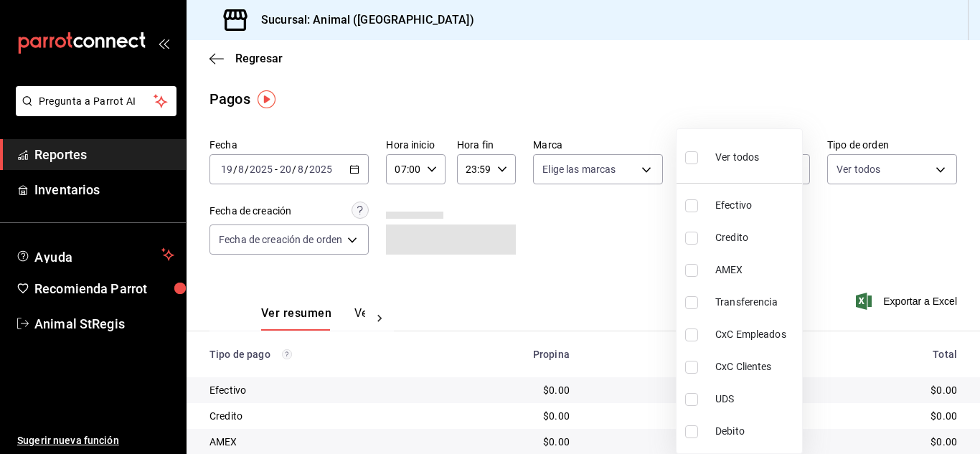
checkbox input "true"
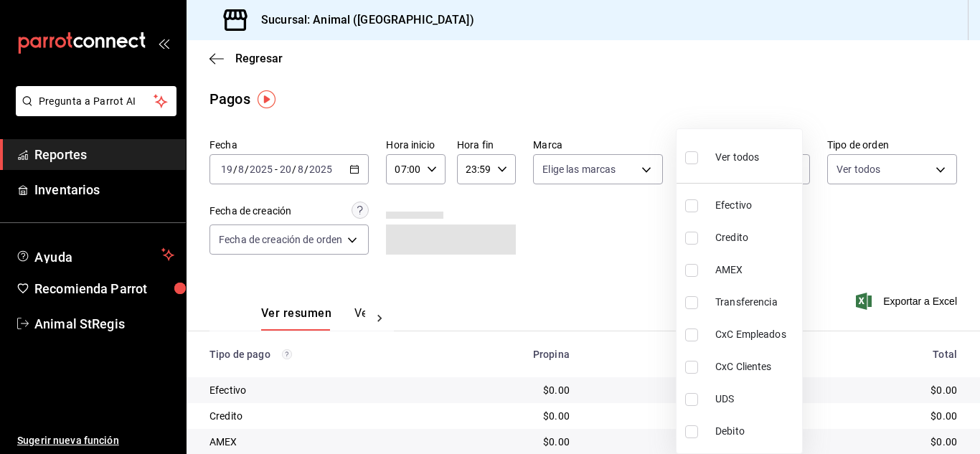
checkbox input "true"
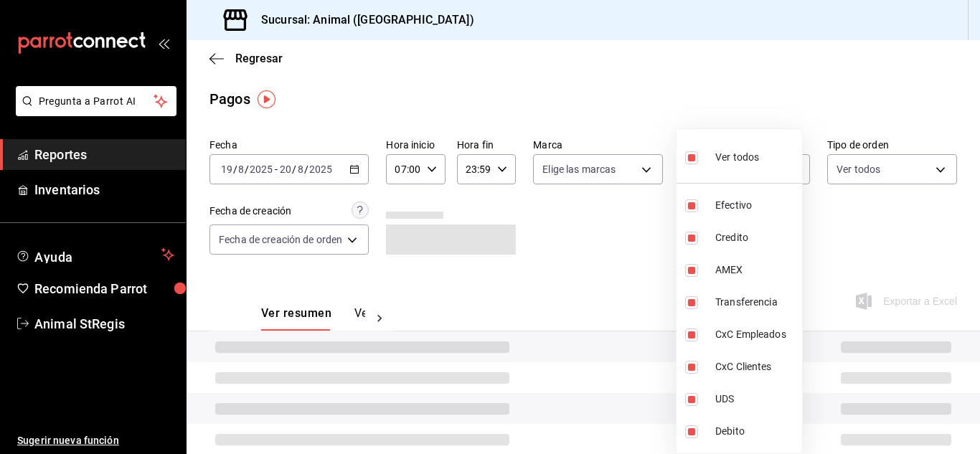
click at [560, 226] on div at bounding box center [490, 227] width 980 height 454
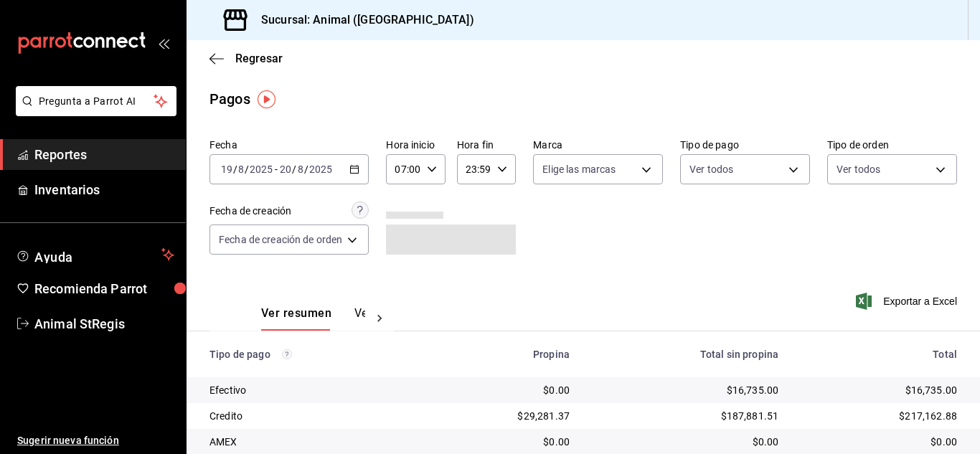
click at [544, 157] on div "Ver todos Efectivo Credito AMEX Transferencia CxC Empleados CxC Clientes UDS De…" at bounding box center [490, 227] width 980 height 454
click at [552, 171] on body "Pregunta a Parrot AI Reportes Inventarios Ayuda Recomienda Parrot Animal StRegi…" at bounding box center [490, 227] width 980 height 454
click at [553, 223] on input "checkbox" at bounding box center [547, 225] width 13 height 13
checkbox input "true"
type input "3f39fcdc-c8c4-4fff-883a-47b345d9391c"
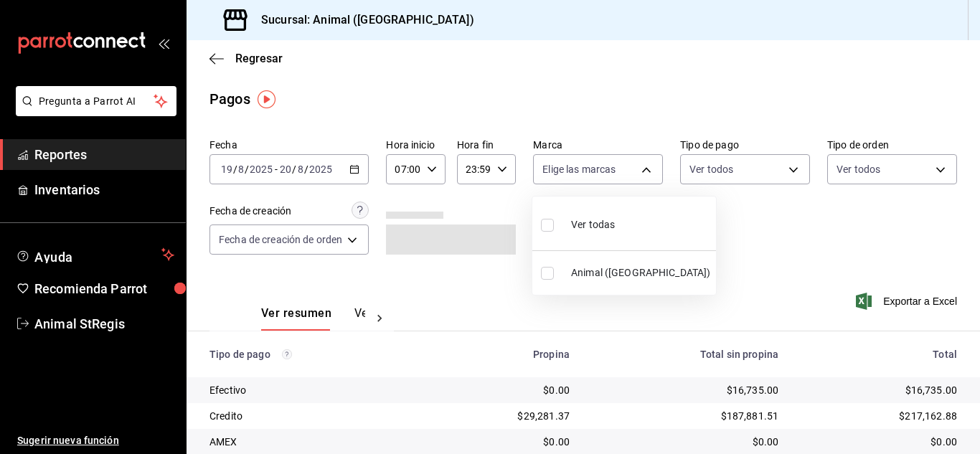
checkbox input "true"
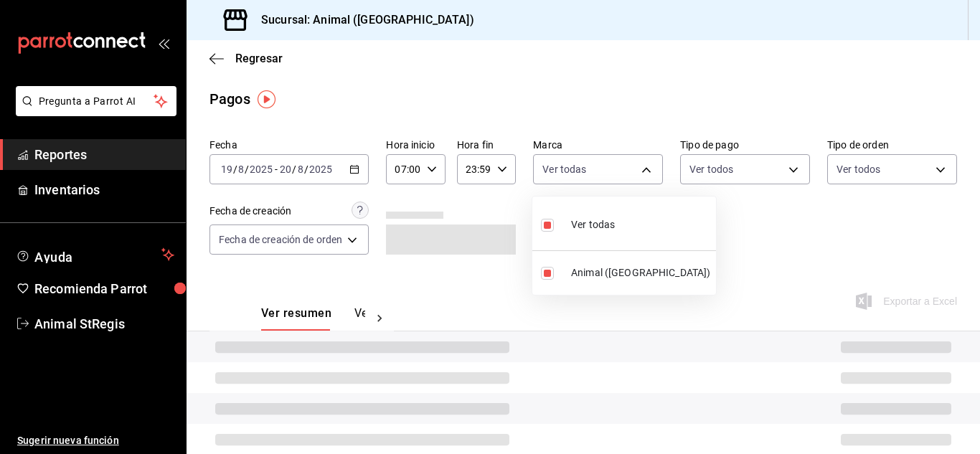
click at [741, 196] on div at bounding box center [490, 227] width 980 height 454
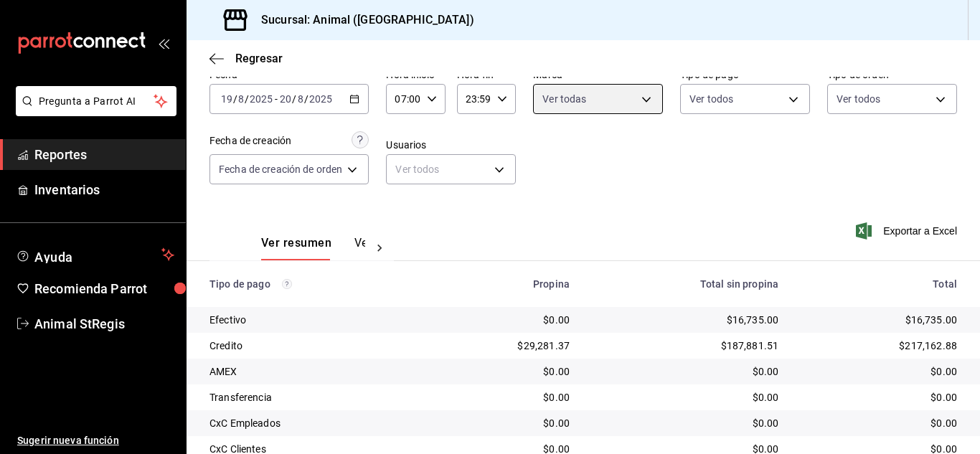
scroll to position [179, 0]
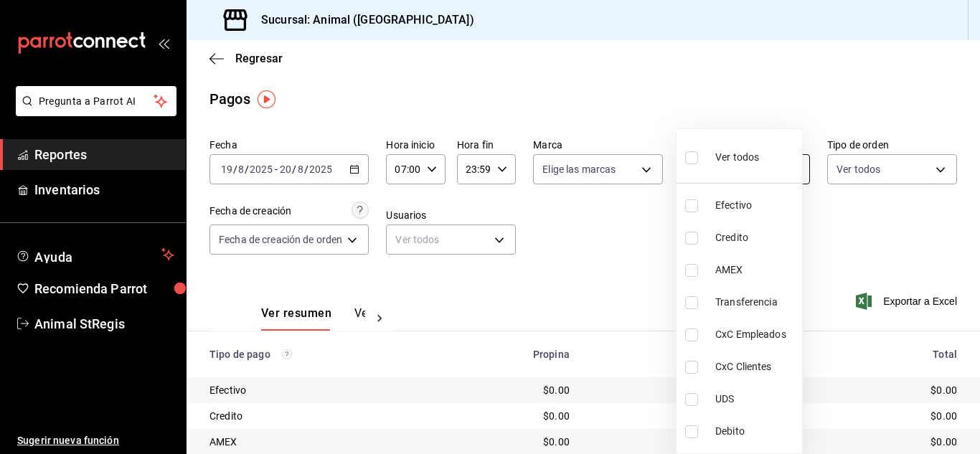
click at [729, 177] on body "Pregunta a Parrot AI Reportes Inventarios Ayuda Recomienda Parrot Animal StRegi…" at bounding box center [490, 227] width 980 height 454
drag, startPoint x: 700, startPoint y: 157, endPoint x: 671, endPoint y: 173, distance: 33.4
click at [699, 157] on label at bounding box center [694, 157] width 19 height 21
click at [698, 157] on input "checkbox" at bounding box center [691, 157] width 13 height 13
checkbox input "false"
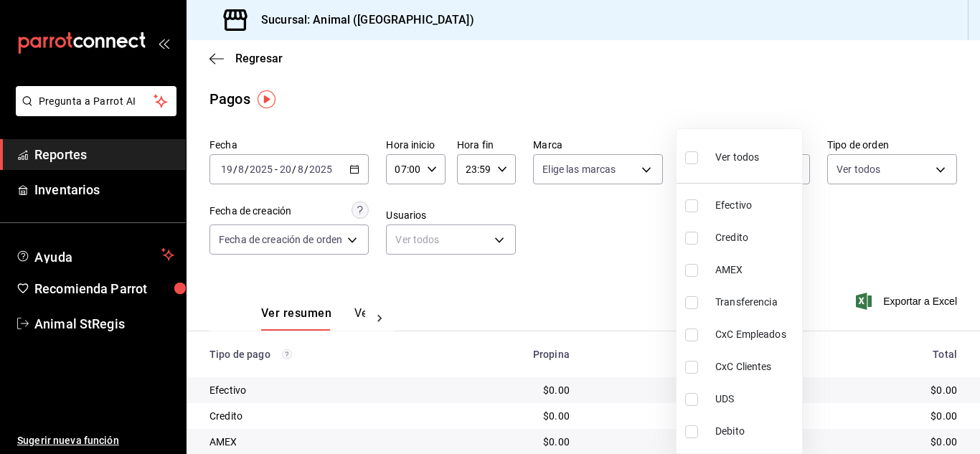
checkbox input "false"
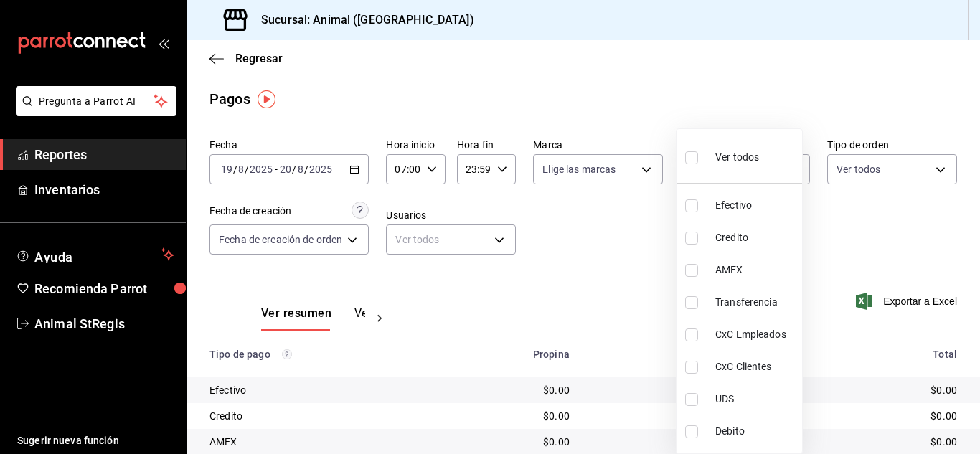
checkbox input "false"
click at [689, 164] on input "checkbox" at bounding box center [691, 157] width 13 height 13
checkbox input "true"
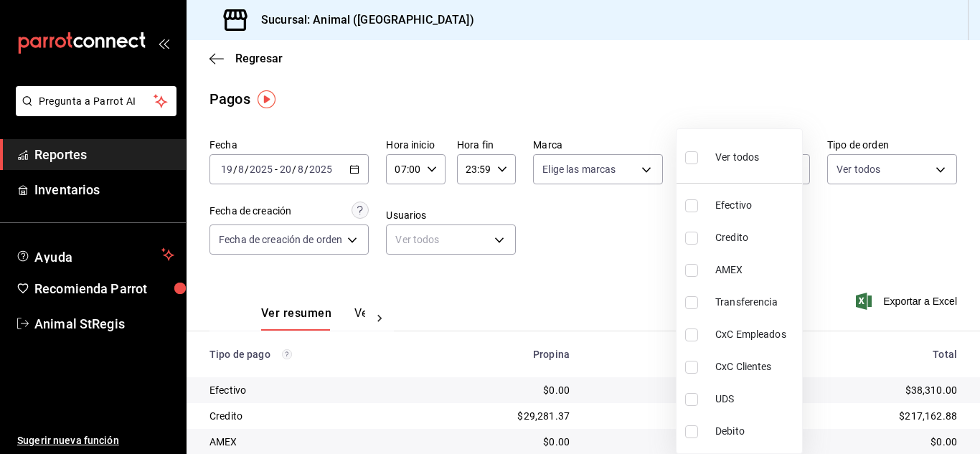
type input "5a0f3365-d715-4940-adc4-656debb7822a,fc07b02b-84a7-4dba-9bff-98bba82b1290,ff2b0…"
checkbox input "true"
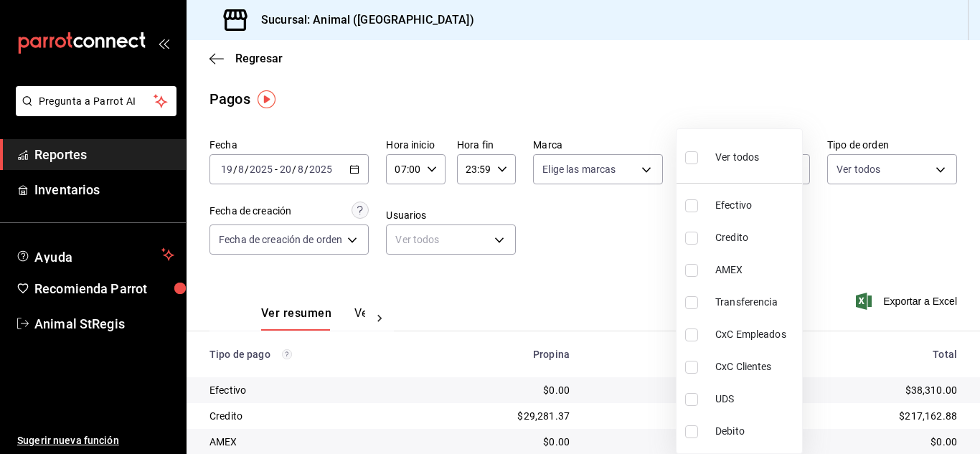
checkbox input "true"
click at [619, 234] on div at bounding box center [490, 227] width 980 height 454
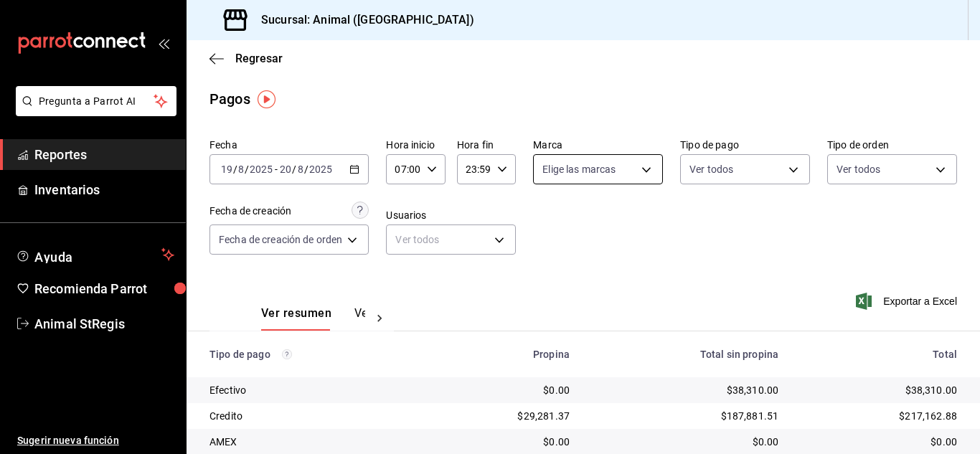
click at [581, 177] on body "Pregunta a Parrot AI Reportes Inventarios Ayuda Recomienda Parrot Animal StRegi…" at bounding box center [490, 227] width 980 height 454
click at [550, 225] on input "checkbox" at bounding box center [547, 225] width 13 height 13
checkbox input "true"
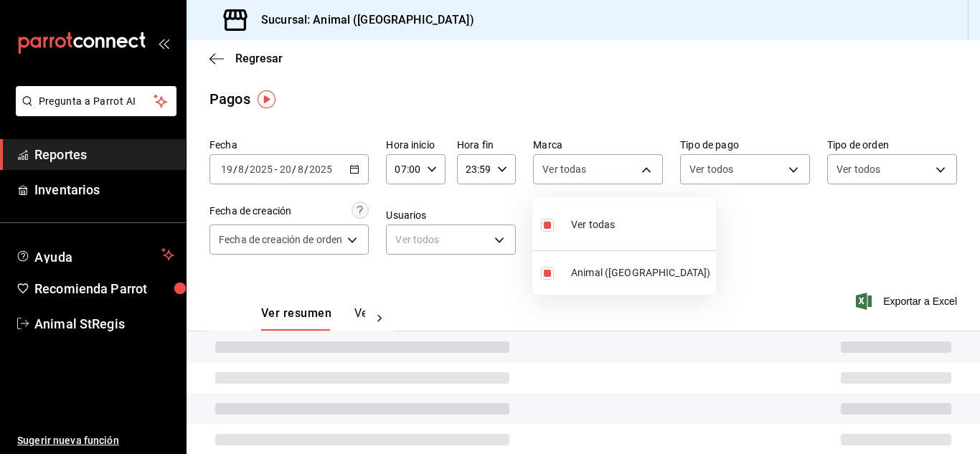
type input "3f39fcdc-c8c4-4fff-883a-47b345d9391c"
checkbox input "true"
click at [809, 239] on div at bounding box center [490, 227] width 980 height 454
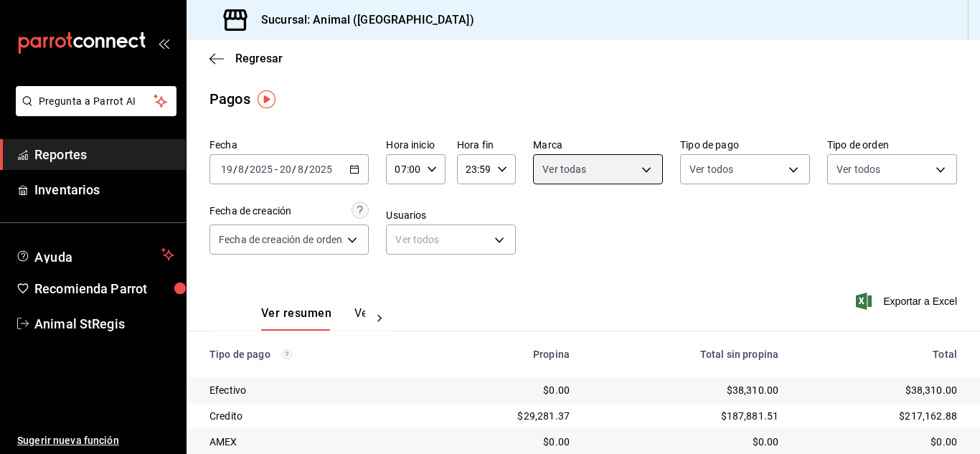
scroll to position [179, 0]
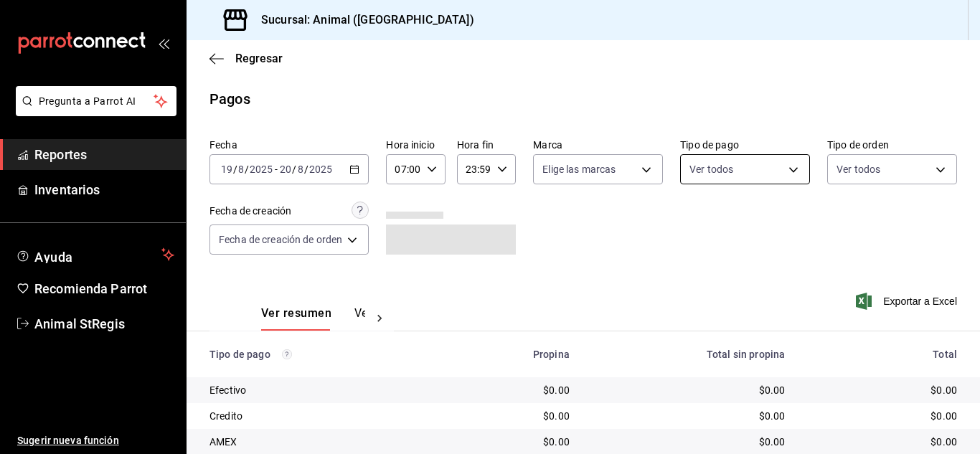
click at [723, 167] on body "Pregunta a Parrot AI Reportes Inventarios Ayuda Recomienda Parrot Animal StRegi…" at bounding box center [490, 227] width 980 height 454
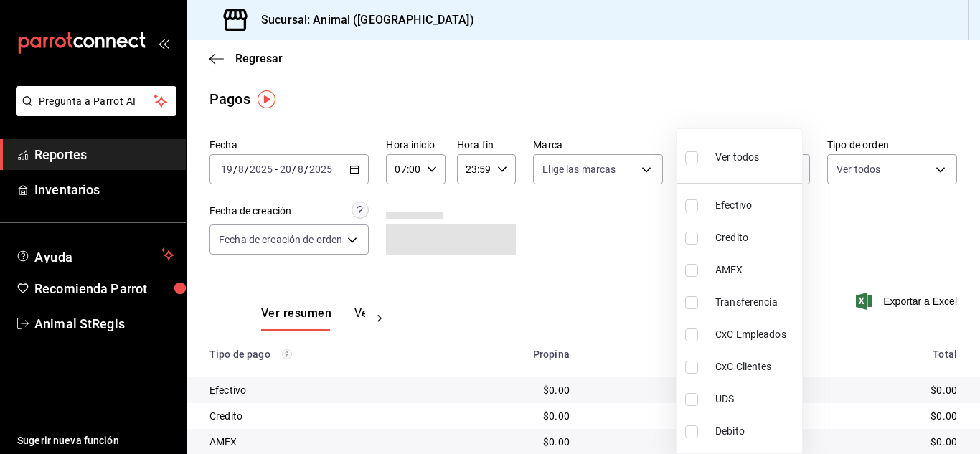
click at [692, 159] on input "checkbox" at bounding box center [691, 157] width 13 height 13
checkbox input "true"
type input "5a0f3365-d715-4940-adc4-656debb7822a,fc07b02b-84a7-4dba-9bff-98bba82b1290,ff2b0…"
checkbox input "true"
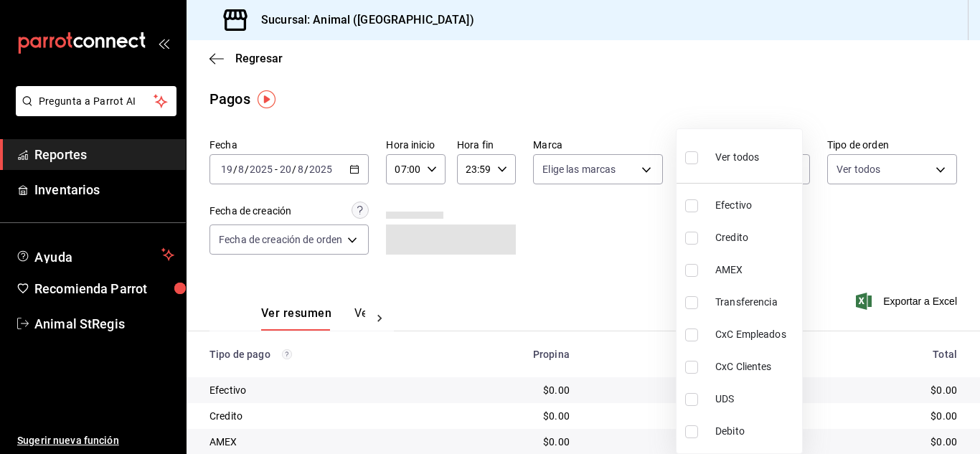
checkbox input "true"
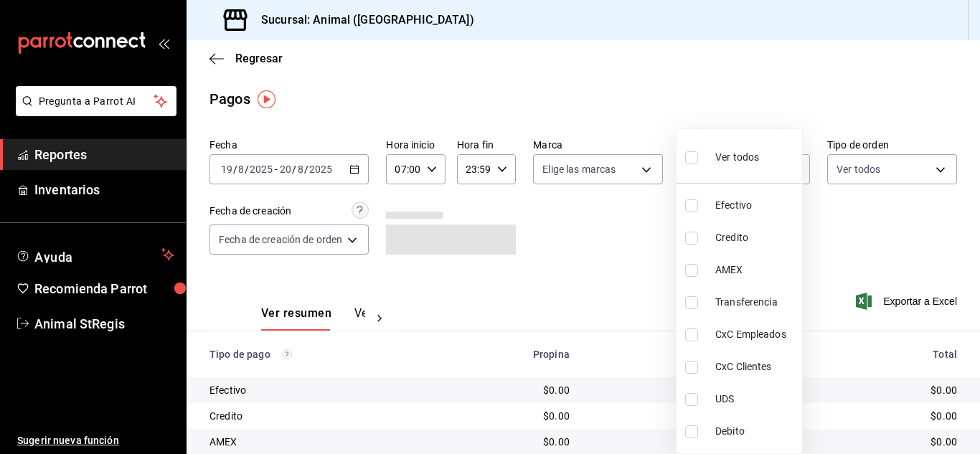
checkbox input "true"
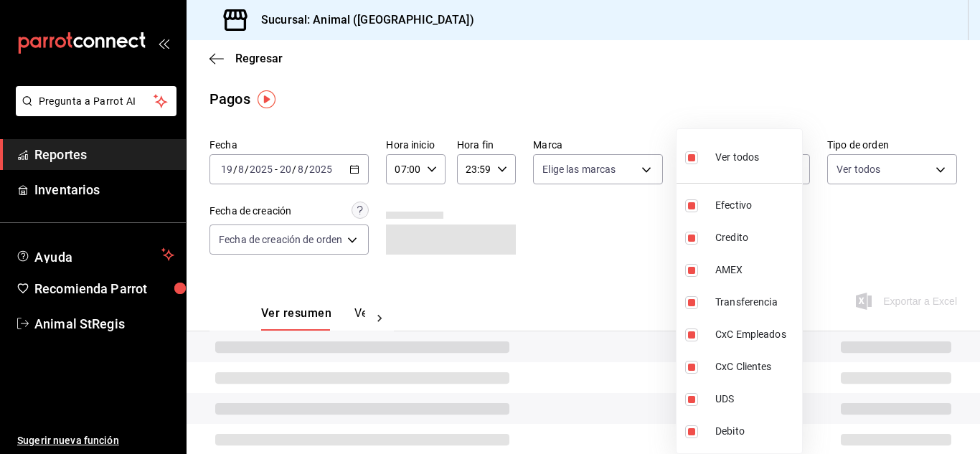
click at [594, 231] on div at bounding box center [490, 227] width 980 height 454
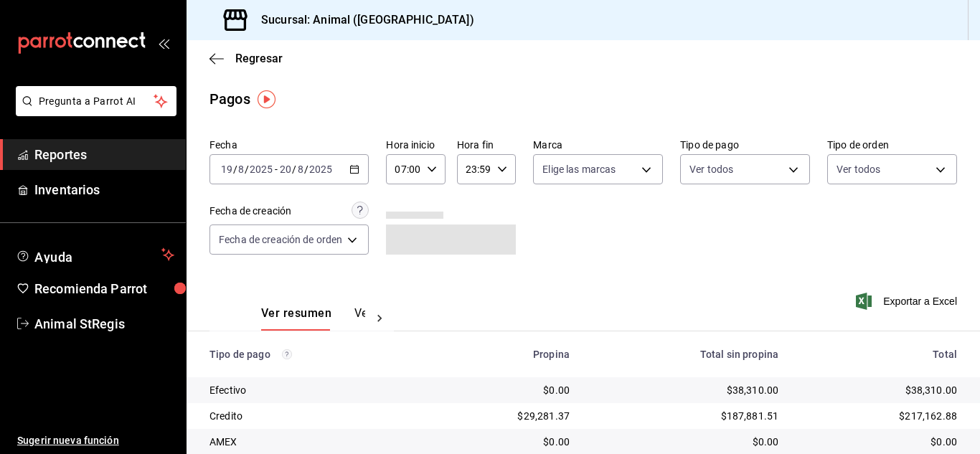
click at [583, 168] on div "Ver todos Efectivo Credito AMEX Transferencia CxC Empleados CxC Clientes UDS De…" at bounding box center [490, 227] width 980 height 454
click at [573, 169] on body "Pregunta a Parrot AI Reportes Inventarios Ayuda Recomienda Parrot Animal StRegi…" at bounding box center [490, 227] width 980 height 454
click at [543, 223] on input "checkbox" at bounding box center [547, 225] width 13 height 13
checkbox input "true"
type input "3f39fcdc-c8c4-4fff-883a-47b345d9391c"
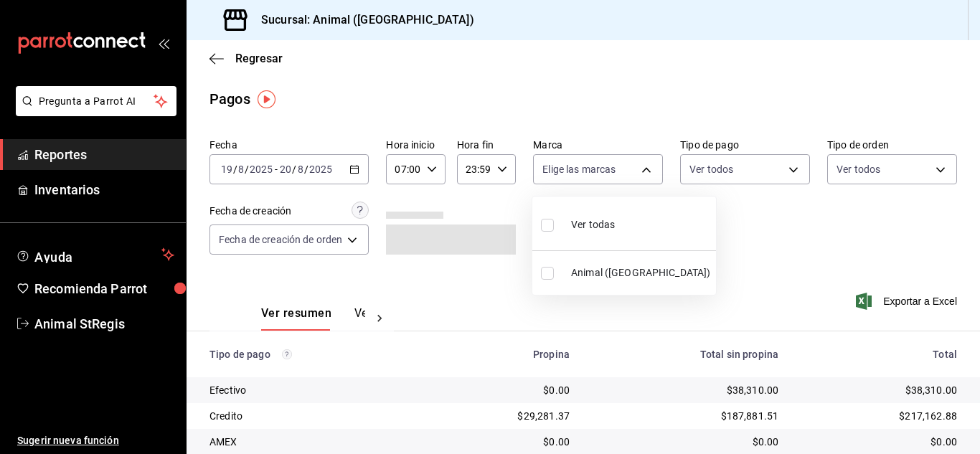
checkbox input "true"
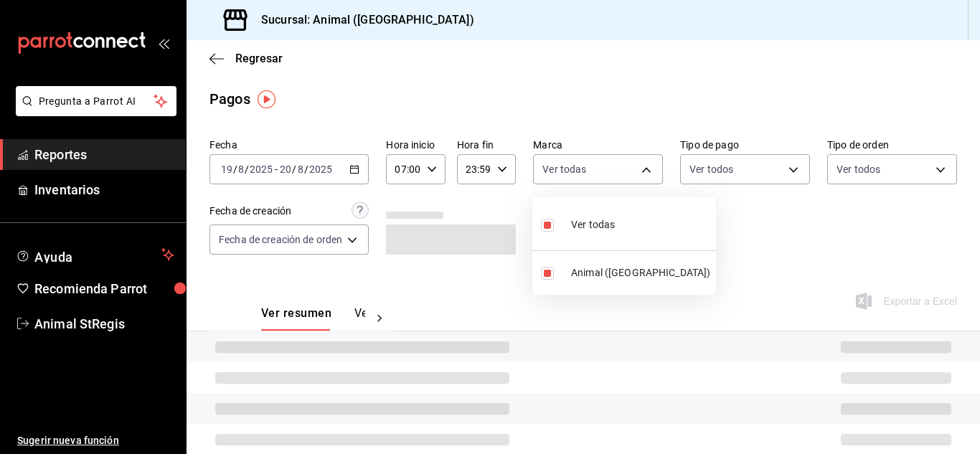
click at [722, 222] on div at bounding box center [490, 227] width 980 height 454
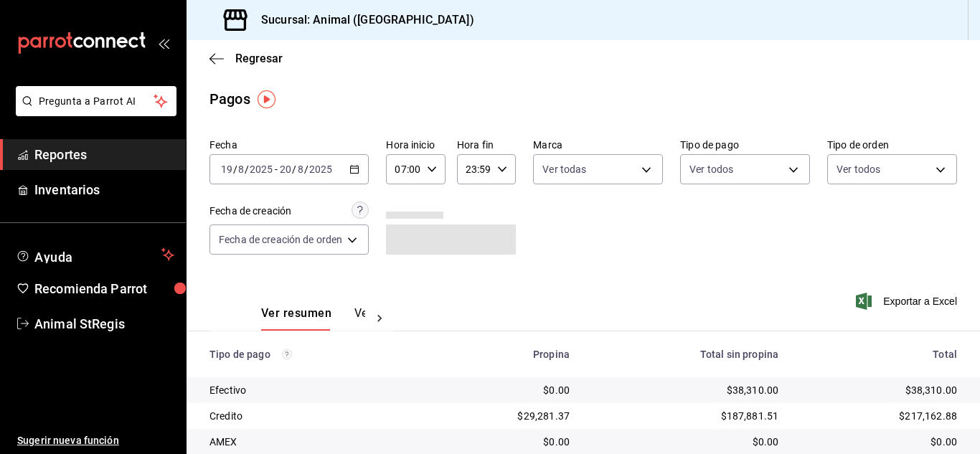
click at [889, 82] on main "Regresar Pagos Fecha [DATE] [DATE] - [DATE] [DATE] Hora inicio 07:00 Hora inici…" at bounding box center [584, 336] width 794 height 593
